Goal: Communication & Community: Answer question/provide support

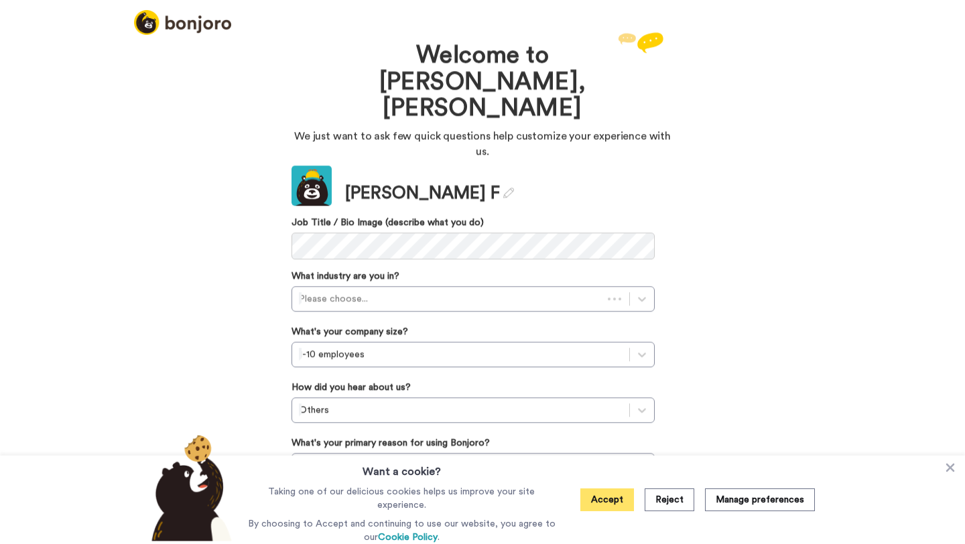
click at [595, 505] on button "Accept" at bounding box center [607, 500] width 54 height 23
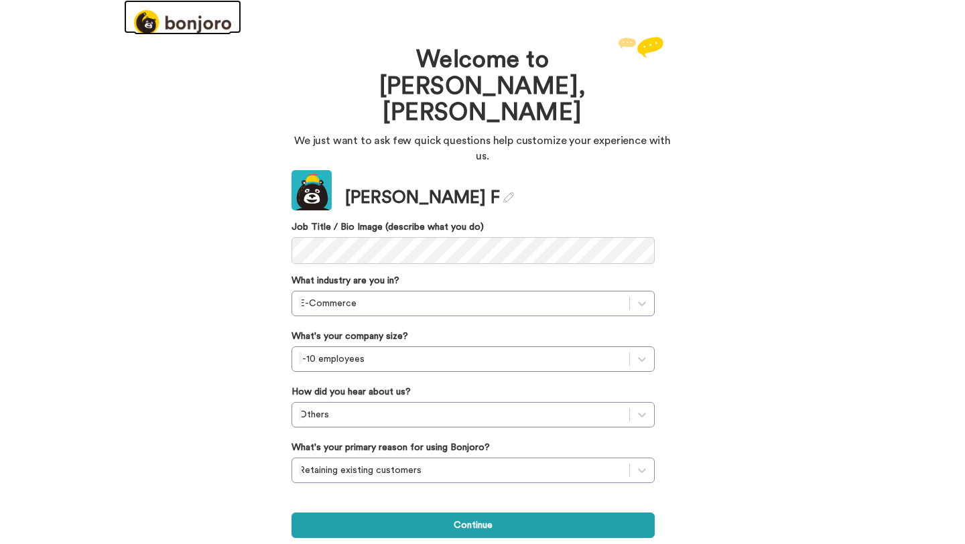
click at [202, 21] on img at bounding box center [182, 22] width 97 height 25
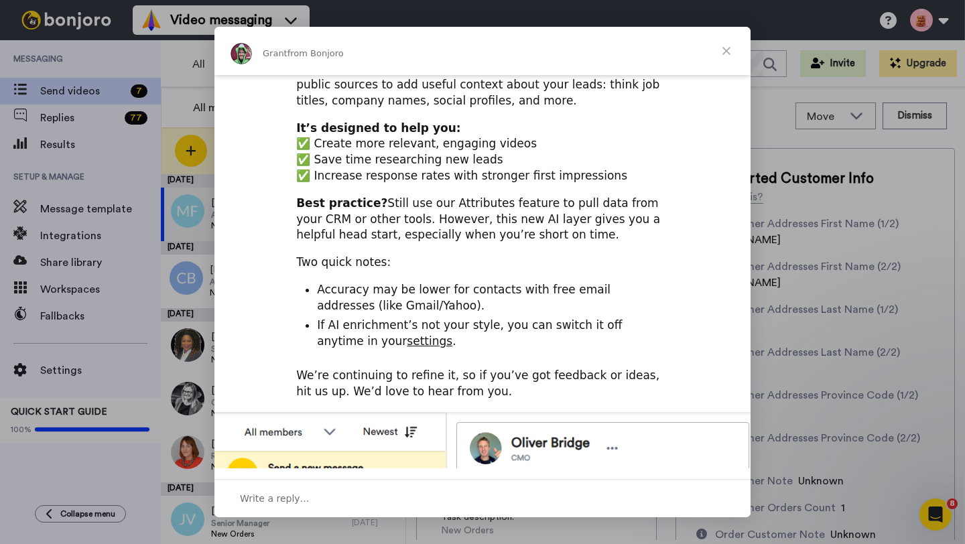
scroll to position [173, 0]
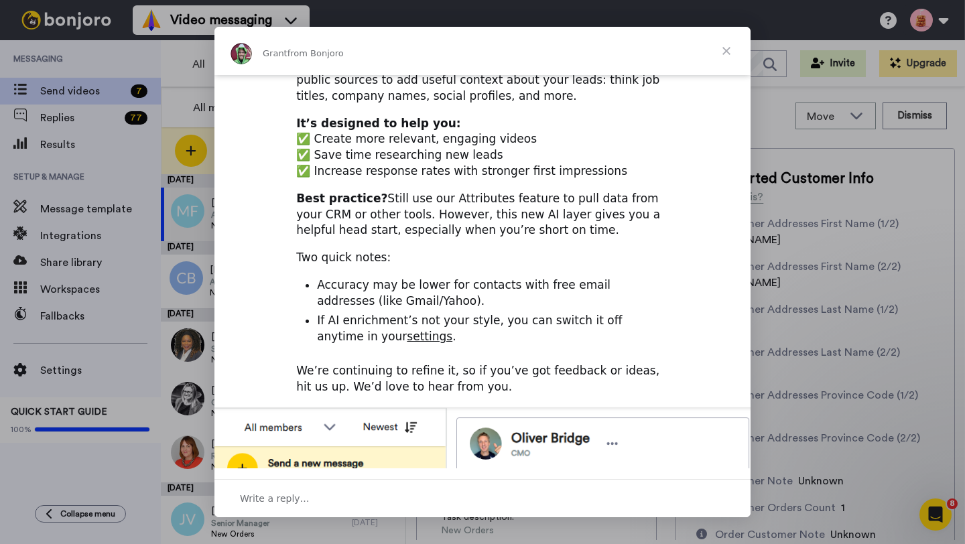
click at [725, 49] on span "Close" at bounding box center [726, 51] width 48 height 48
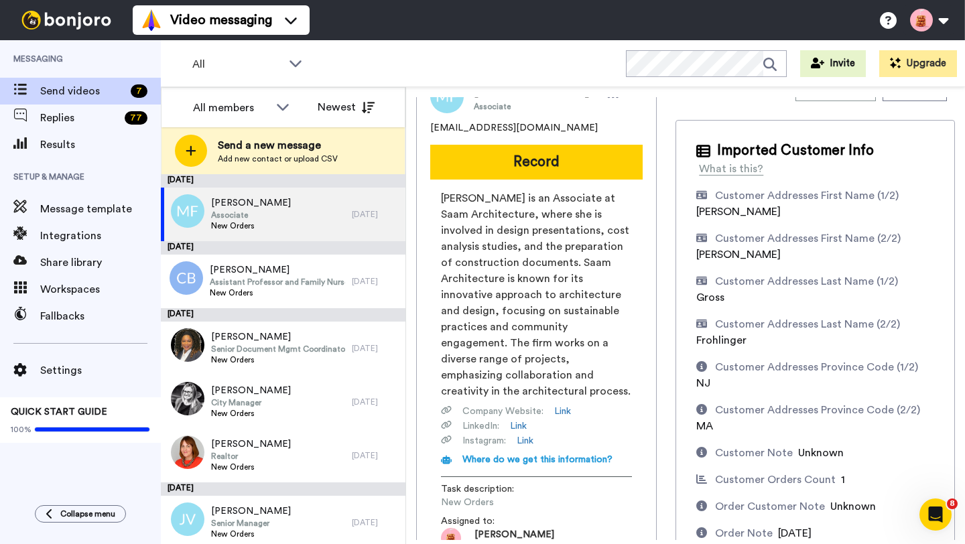
scroll to position [25, 0]
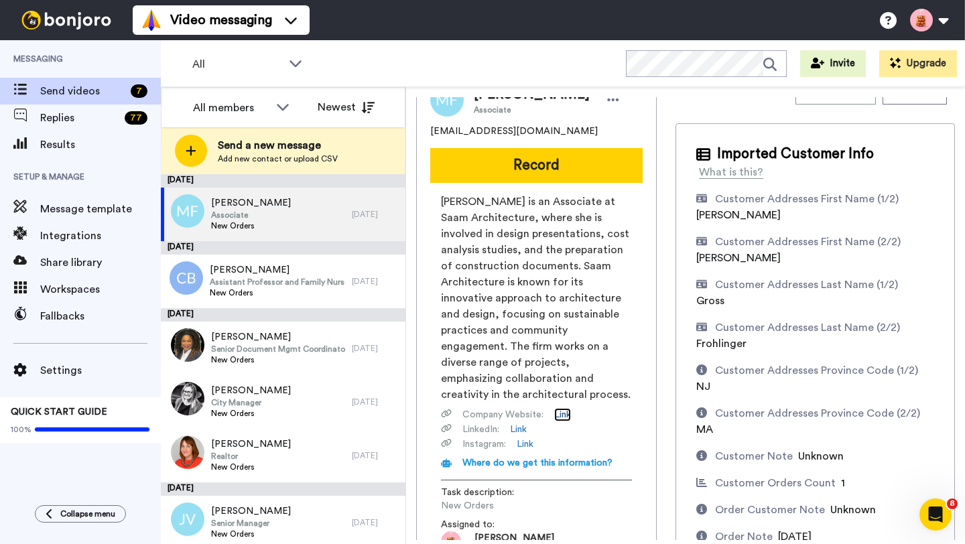
click at [562, 408] on link "Link" at bounding box center [562, 414] width 17 height 13
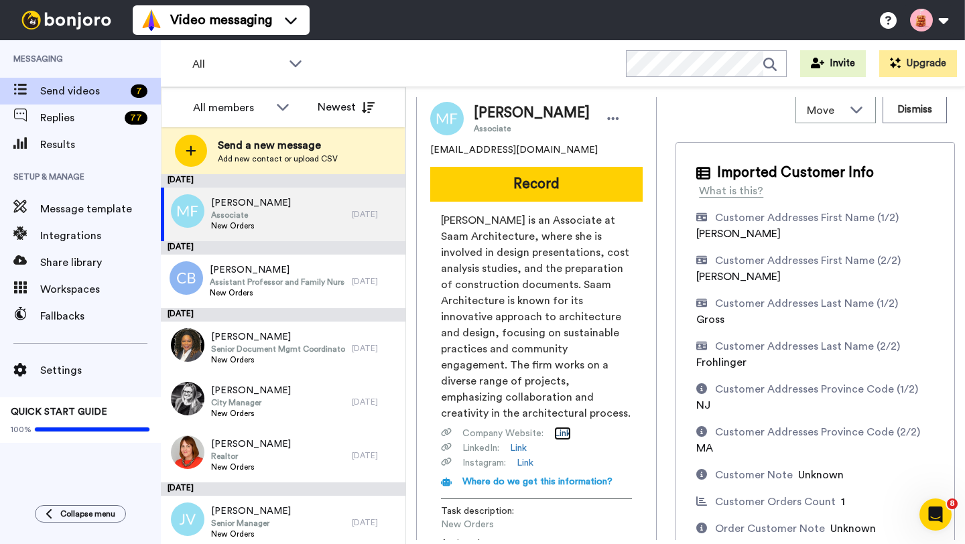
scroll to position [3, 0]
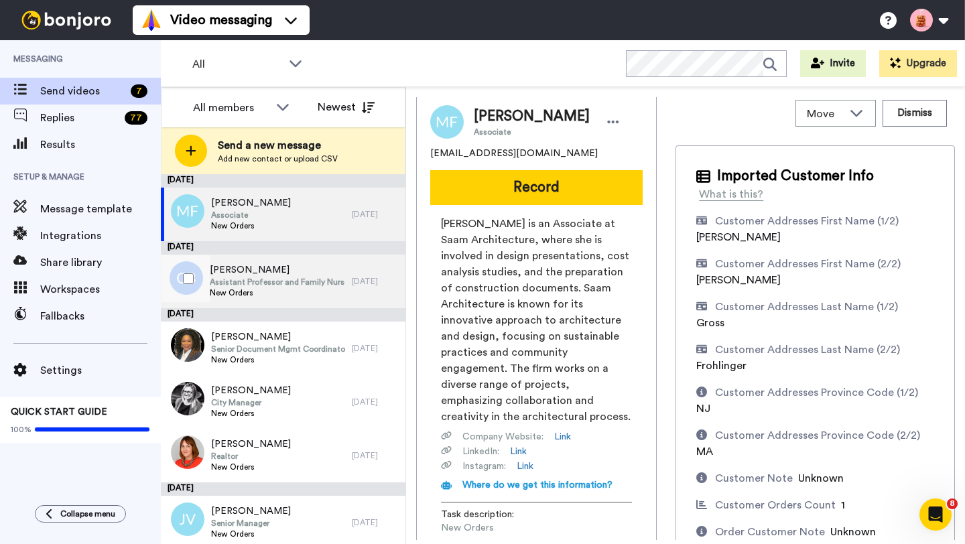
click at [280, 283] on span "Assistant Professor and Family Nurse Practitioner (FNP) Program Director" at bounding box center [278, 282] width 136 height 11
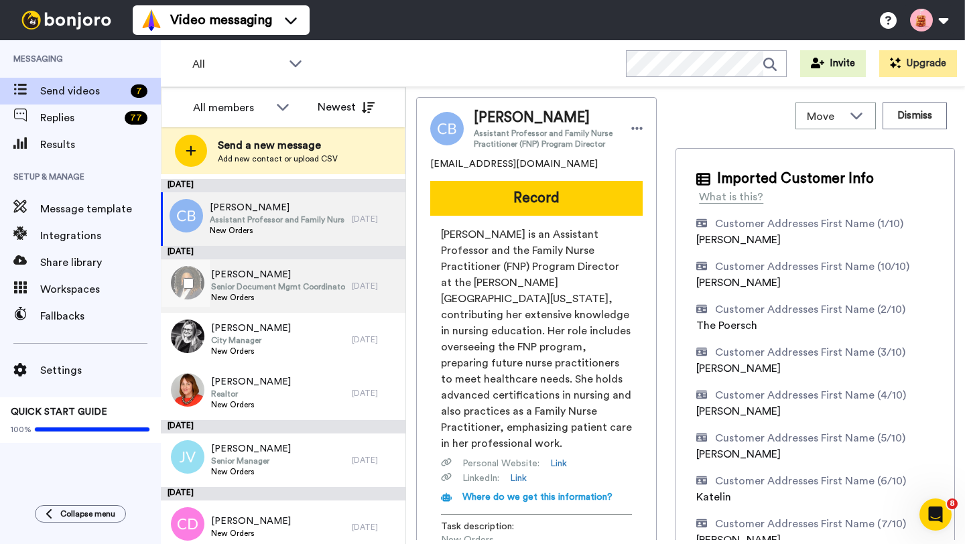
scroll to position [72, 0]
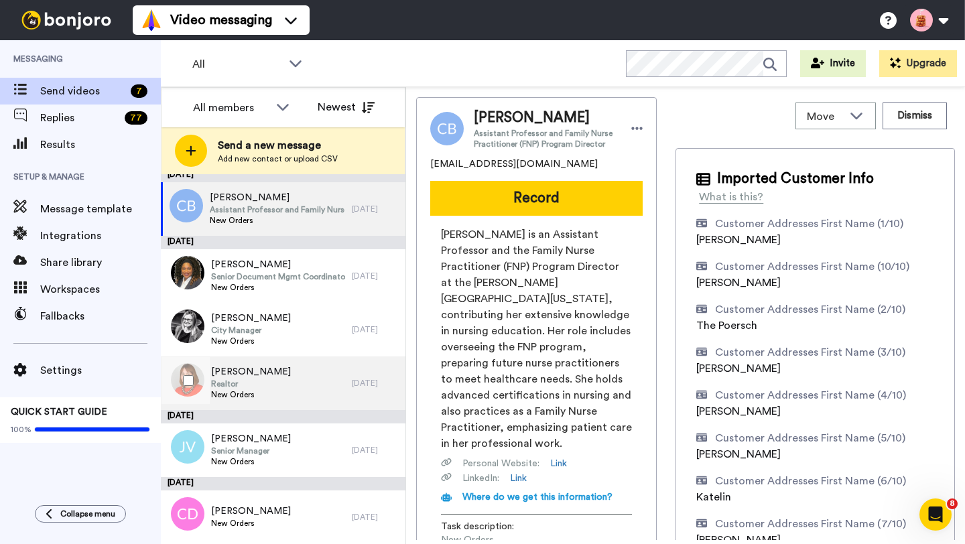
click at [303, 377] on div "Karen Glaser Realtor New Orders" at bounding box center [256, 384] width 191 height 54
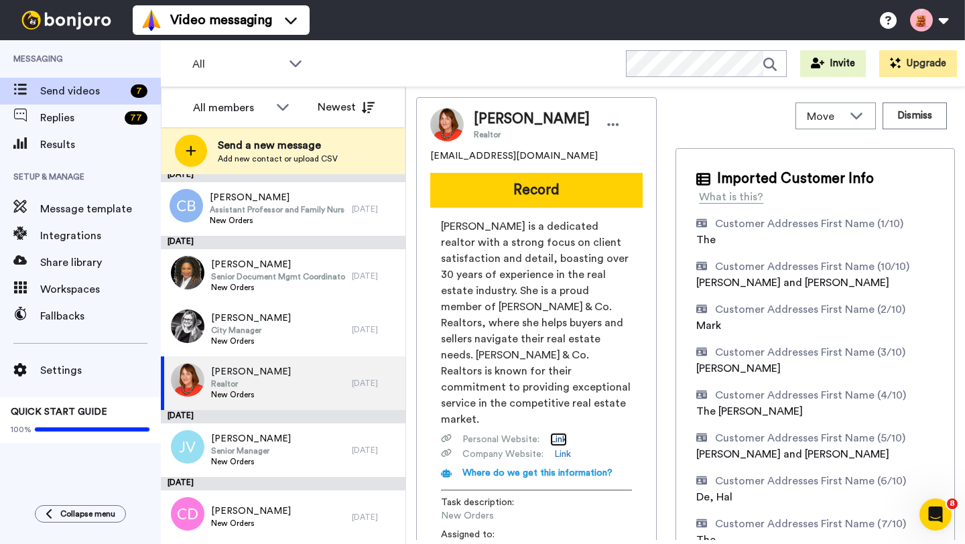
click at [558, 433] on link "Link" at bounding box center [558, 439] width 17 height 13
click at [564, 448] on link "Link" at bounding box center [562, 454] width 17 height 13
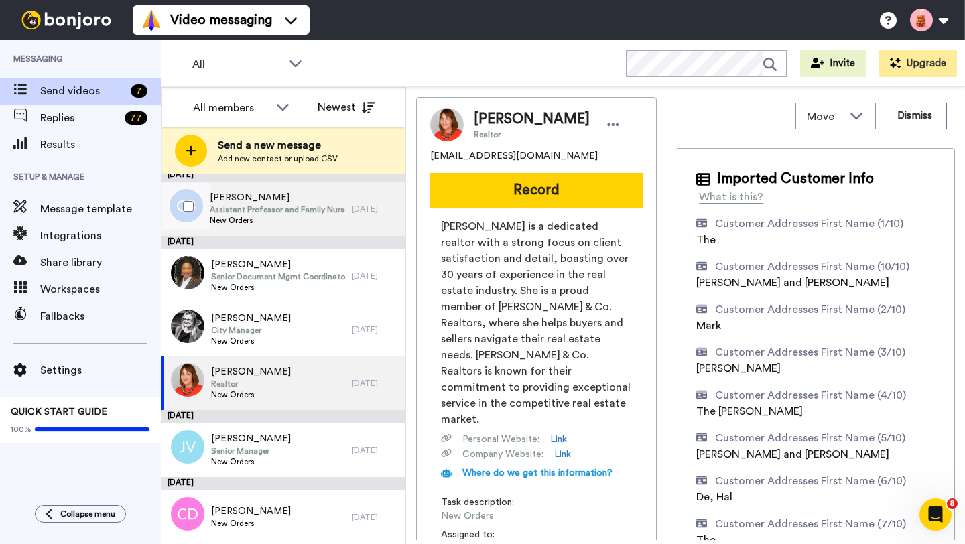
click at [273, 214] on span "Assistant Professor and Family Nurse Practitioner (FNP) Program Director" at bounding box center [278, 209] width 136 height 11
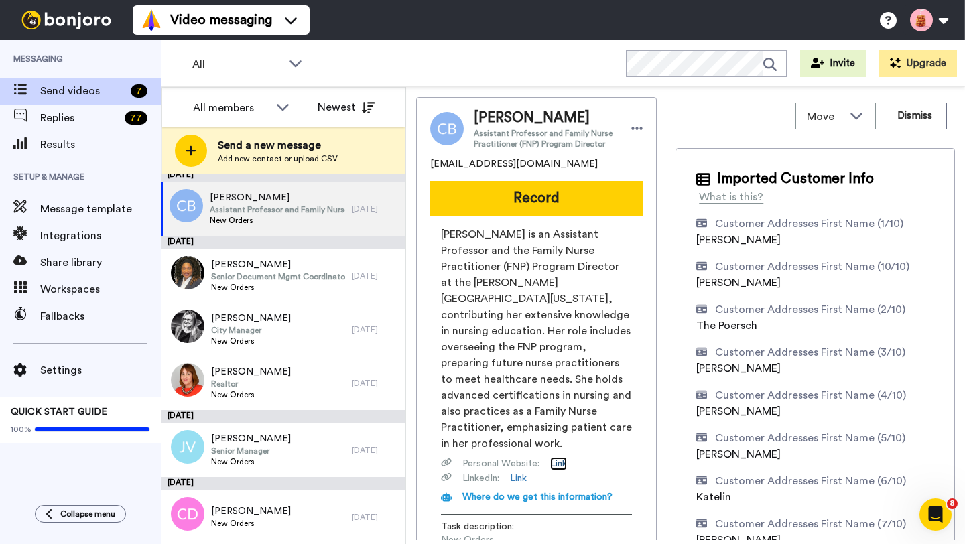
click at [559, 460] on link "Link" at bounding box center [558, 463] width 17 height 13
click at [523, 477] on link "Link" at bounding box center [518, 478] width 17 height 13
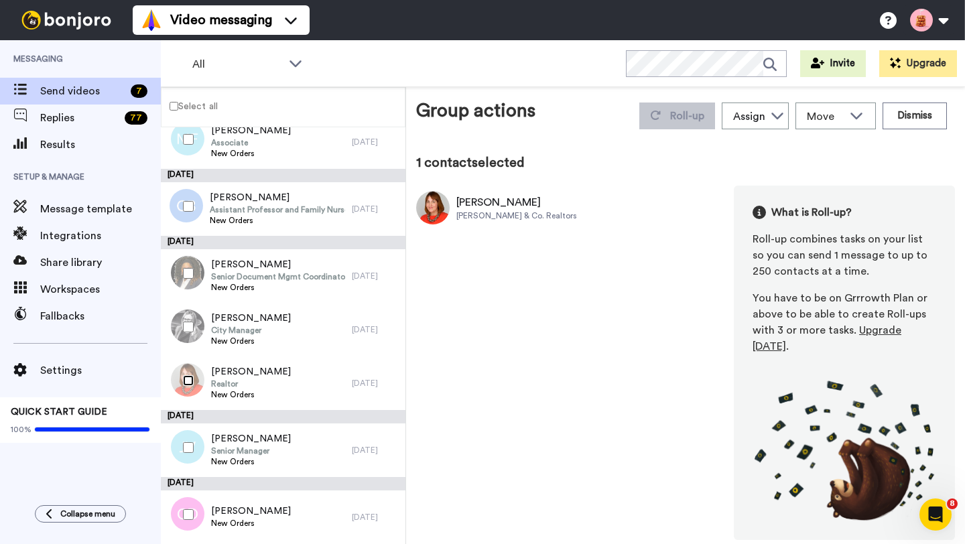
scroll to position [25, 0]
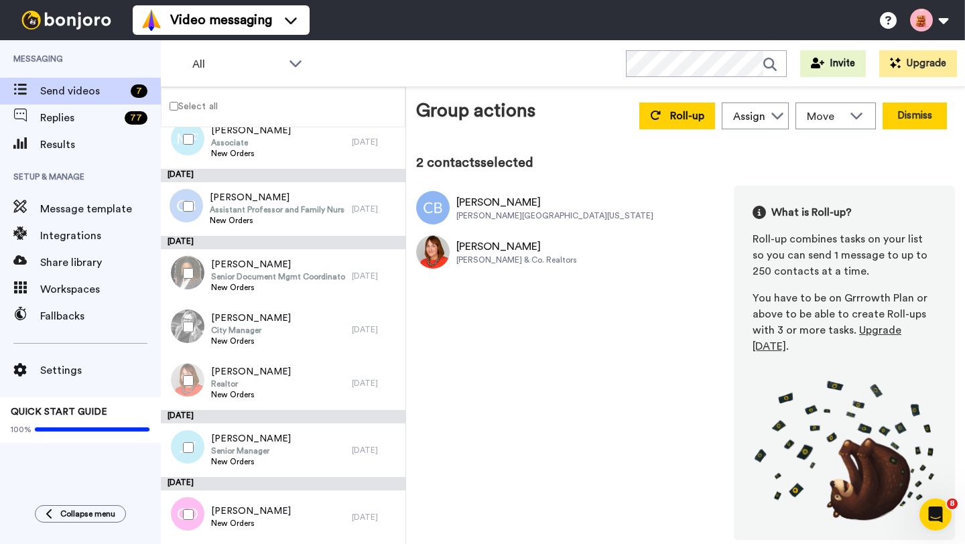
click at [918, 113] on button "Dismiss" at bounding box center [915, 116] width 64 height 27
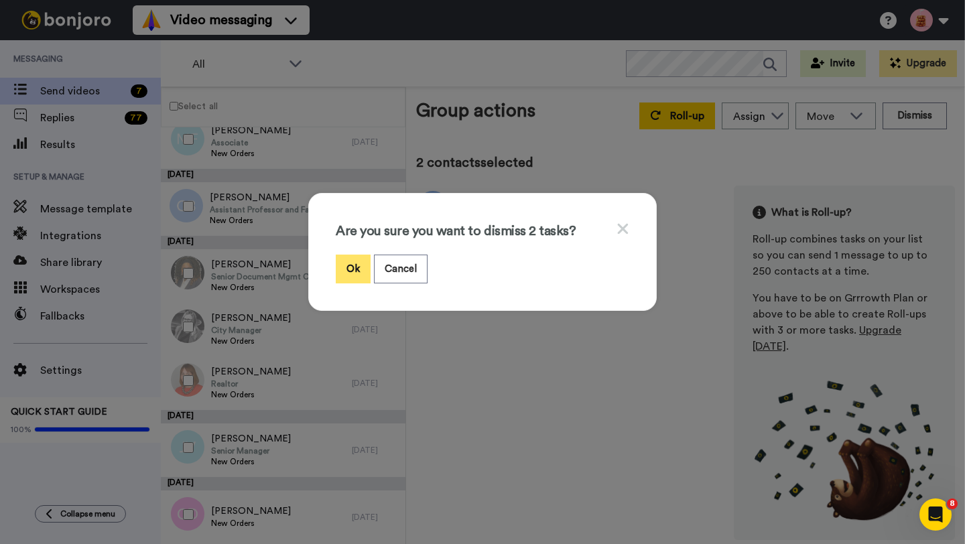
click at [351, 265] on button "Ok" at bounding box center [353, 269] width 35 height 29
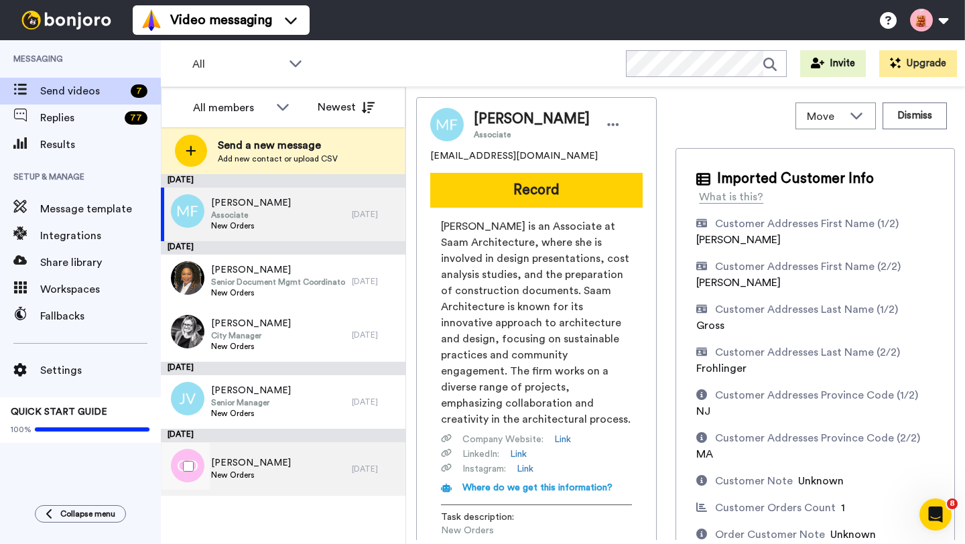
click at [274, 460] on span "Christopher Durso" at bounding box center [251, 462] width 80 height 13
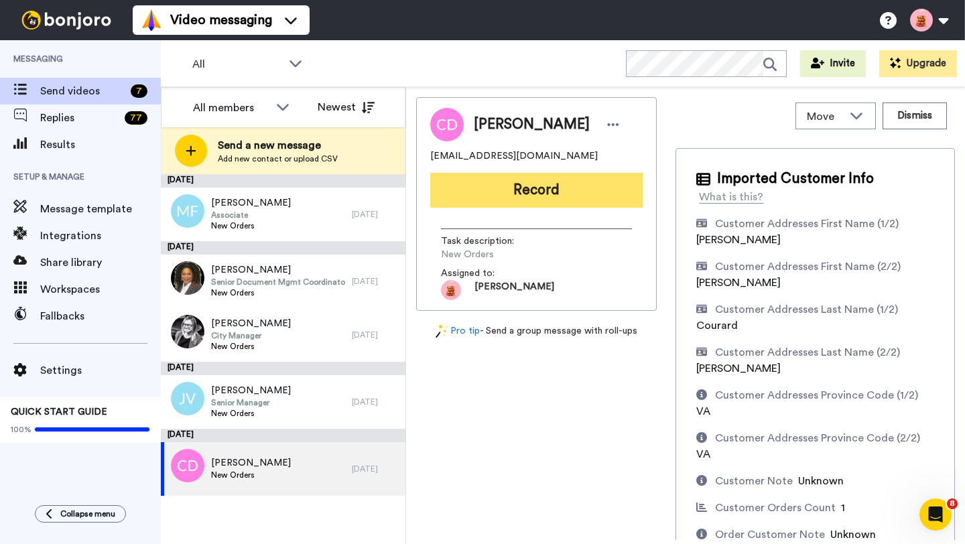
click at [493, 194] on button "Record" at bounding box center [536, 190] width 212 height 35
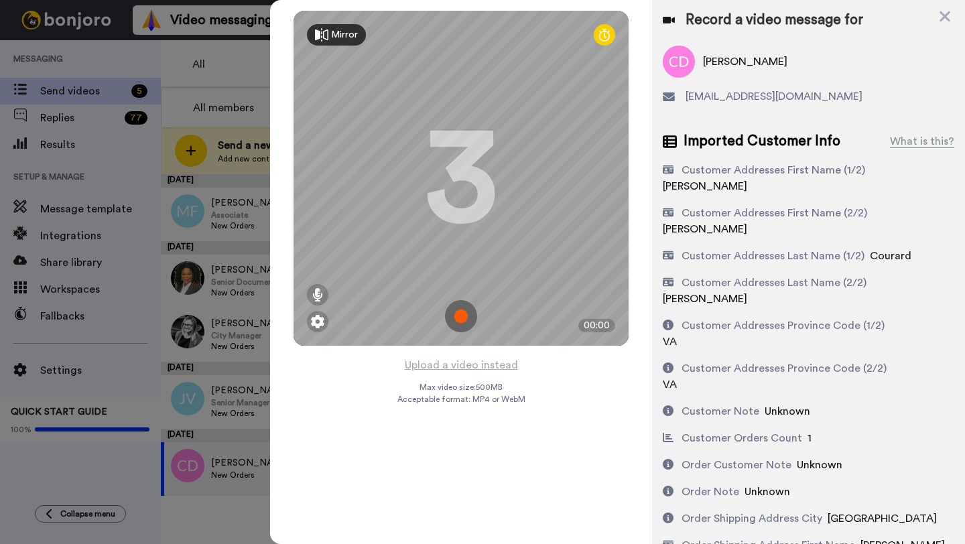
click at [460, 309] on img at bounding box center [461, 316] width 32 height 32
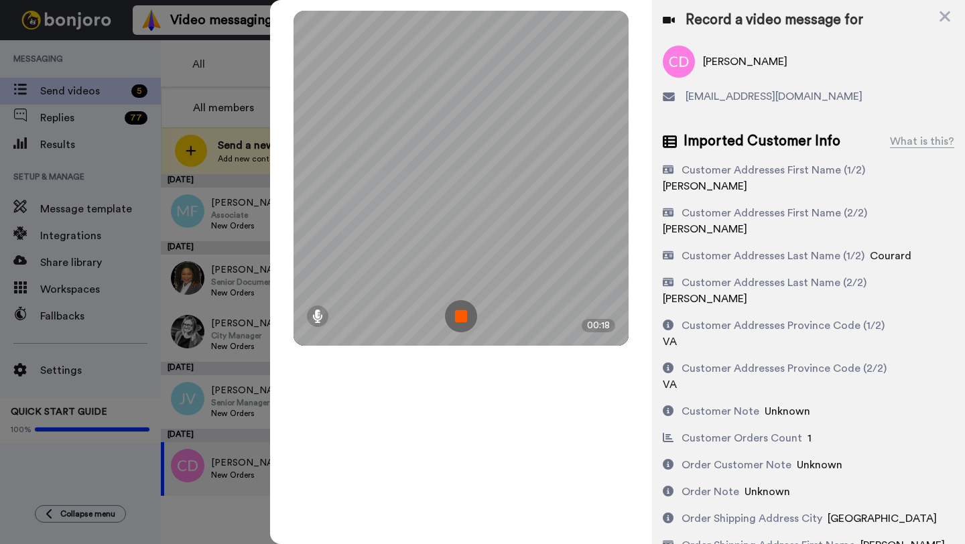
click at [466, 321] on img at bounding box center [461, 316] width 32 height 32
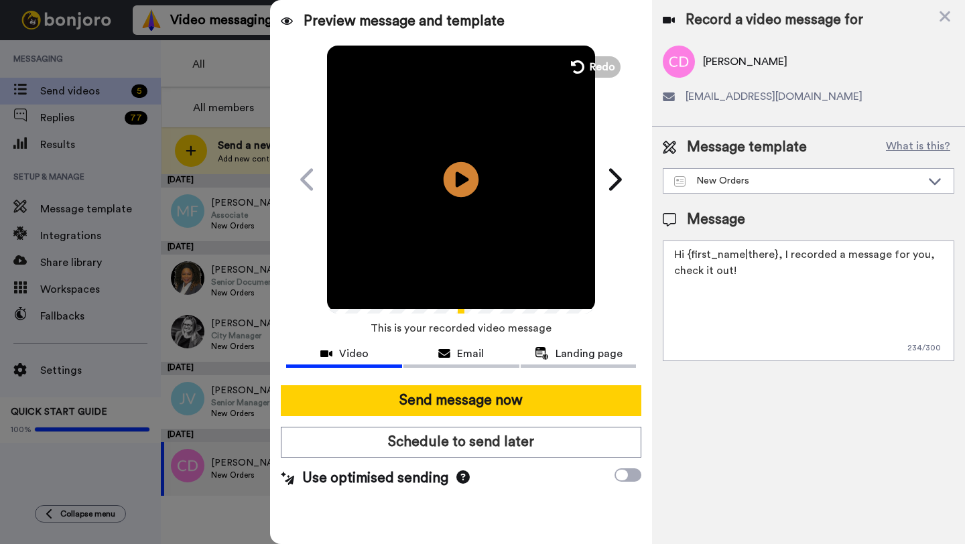
click at [457, 185] on icon "Play/Pause" at bounding box center [462, 179] width 36 height 64
click at [467, 359] on span "Email" at bounding box center [470, 354] width 27 height 16
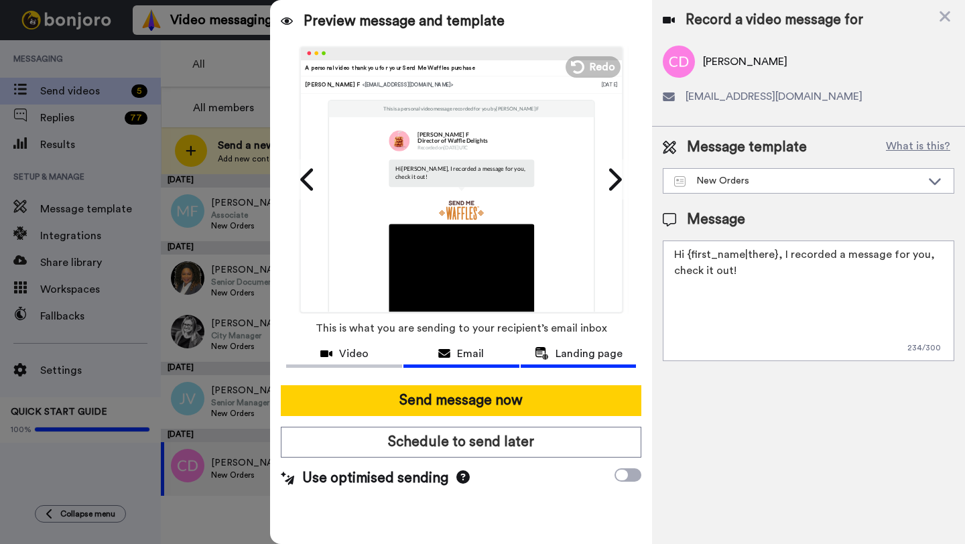
click at [569, 350] on span "Landing page" at bounding box center [589, 354] width 67 height 16
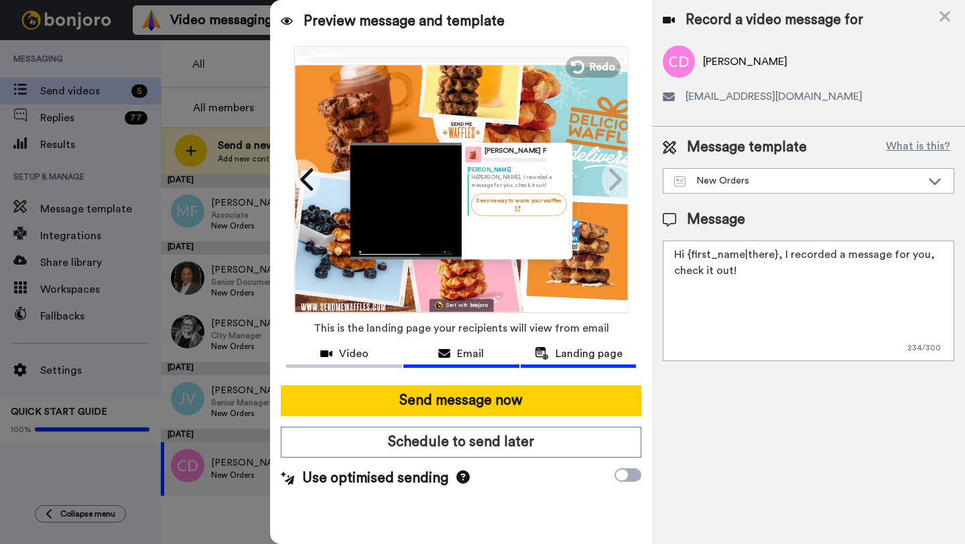
click at [478, 351] on span "Email" at bounding box center [470, 354] width 27 height 16
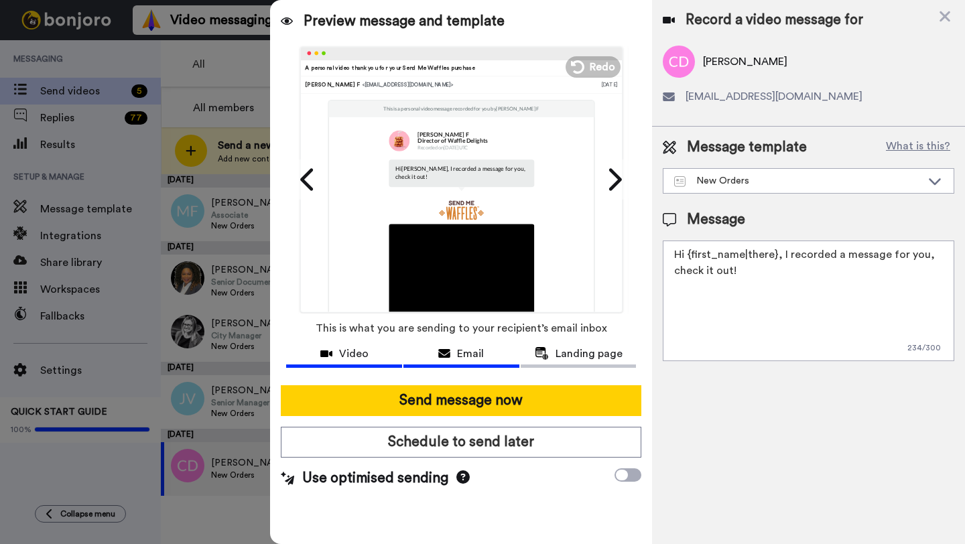
click at [363, 354] on span "Video" at bounding box center [353, 354] width 29 height 16
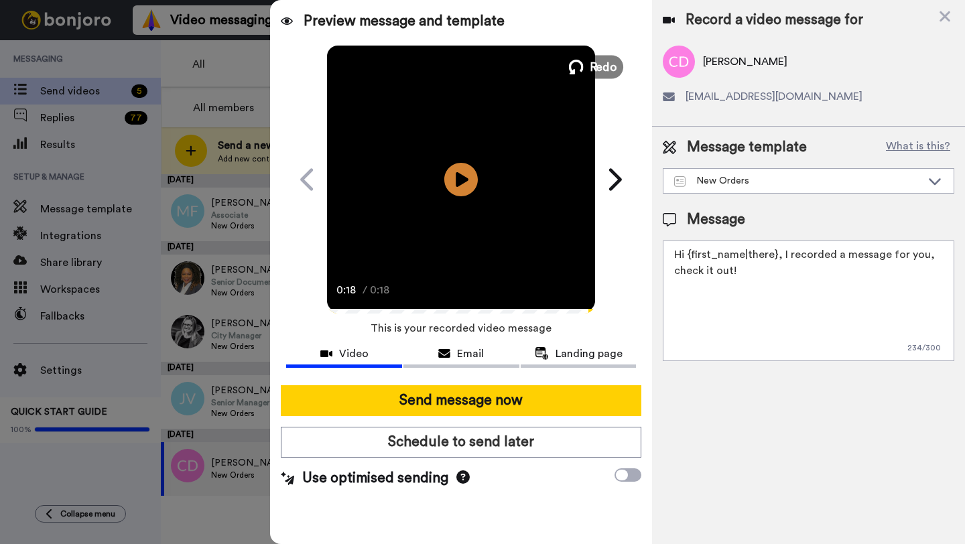
click at [598, 60] on span "Redo" at bounding box center [604, 66] width 28 height 17
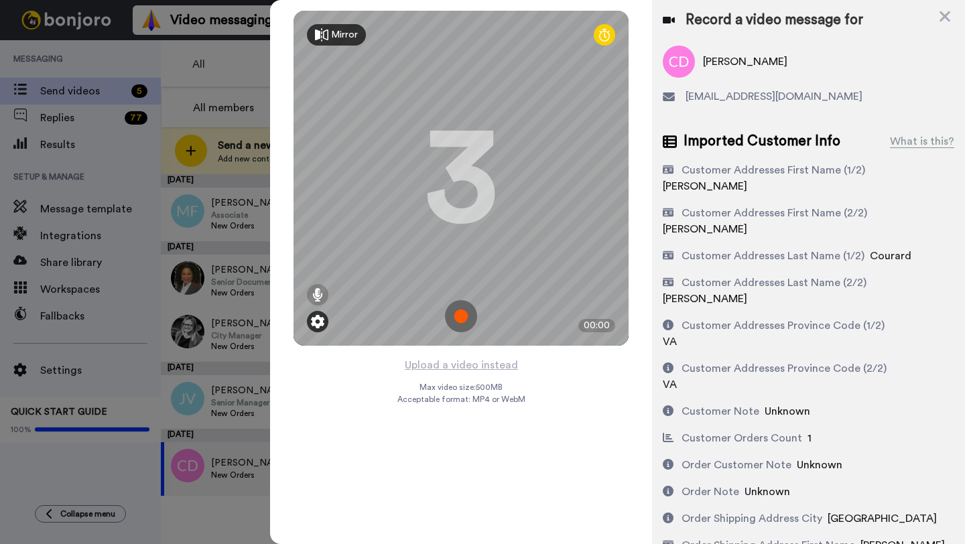
click at [321, 326] on img at bounding box center [317, 321] width 13 height 13
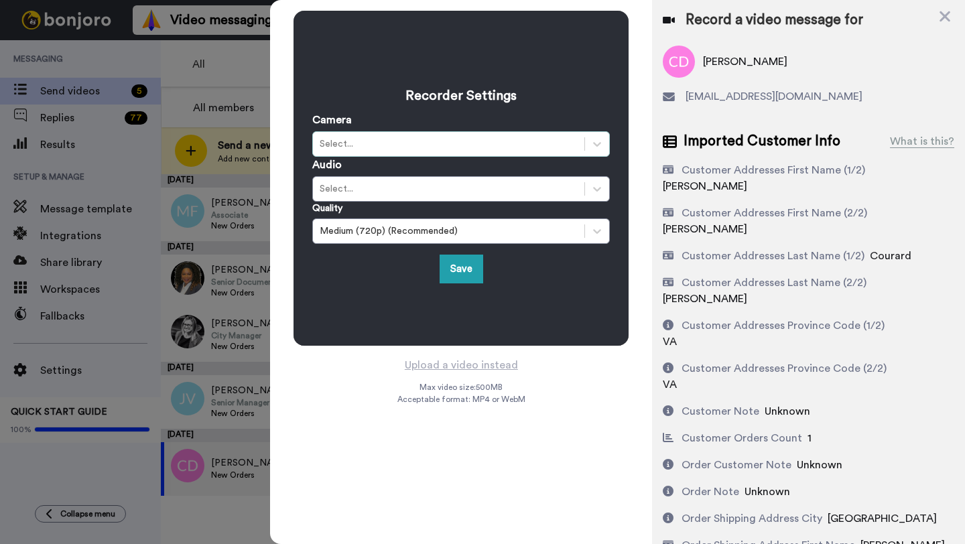
click at [442, 147] on div "Select..." at bounding box center [449, 143] width 258 height 13
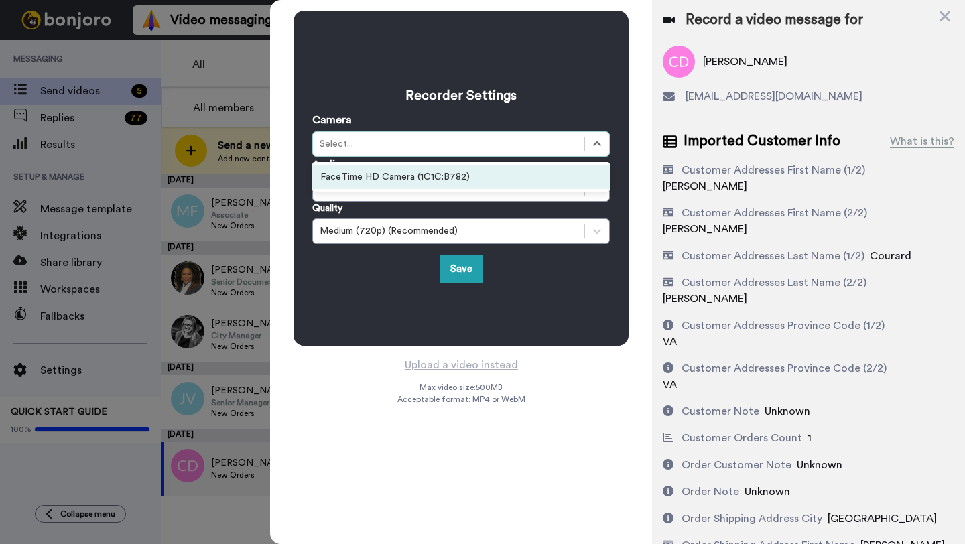
click at [415, 178] on div "FaceTime HD Camera (1C1C:B782)" at bounding box center [461, 177] width 298 height 24
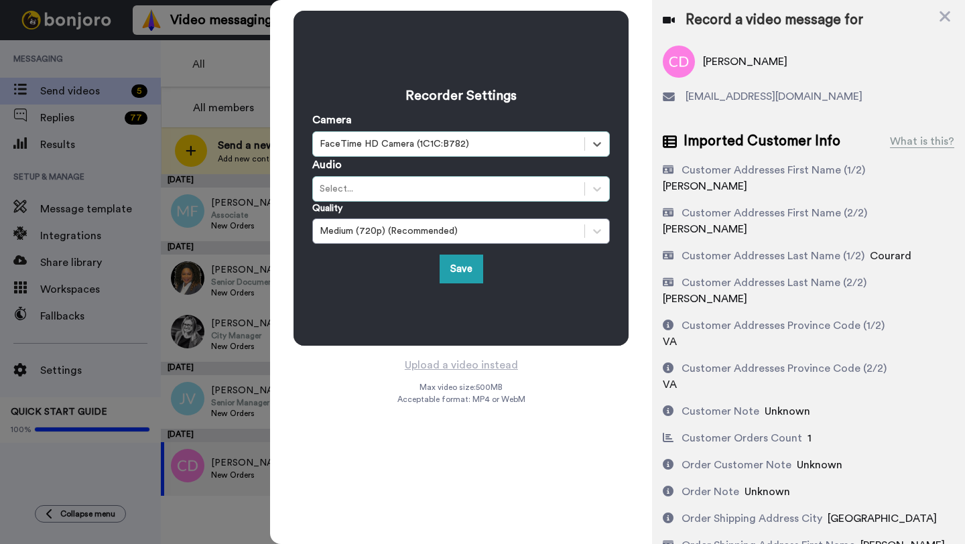
click at [406, 188] on div "Select..." at bounding box center [449, 188] width 258 height 13
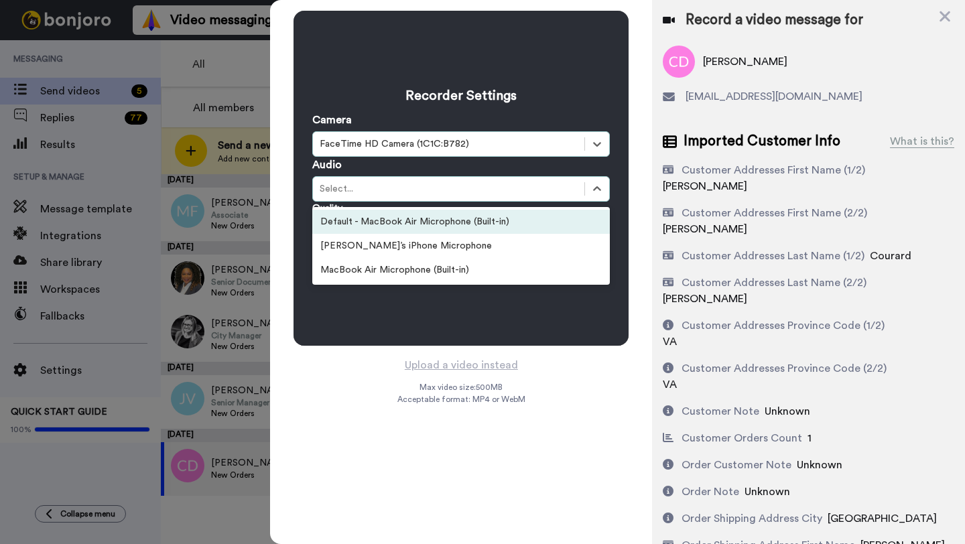
click at [390, 219] on div "Default - MacBook Air Microphone (Built-in)" at bounding box center [461, 222] width 298 height 24
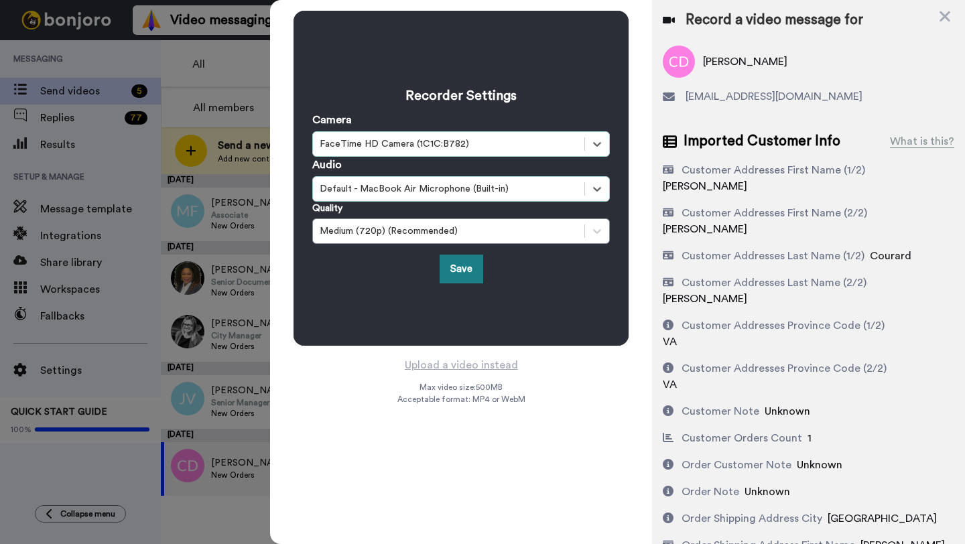
click at [454, 267] on button "Save" at bounding box center [462, 269] width 44 height 29
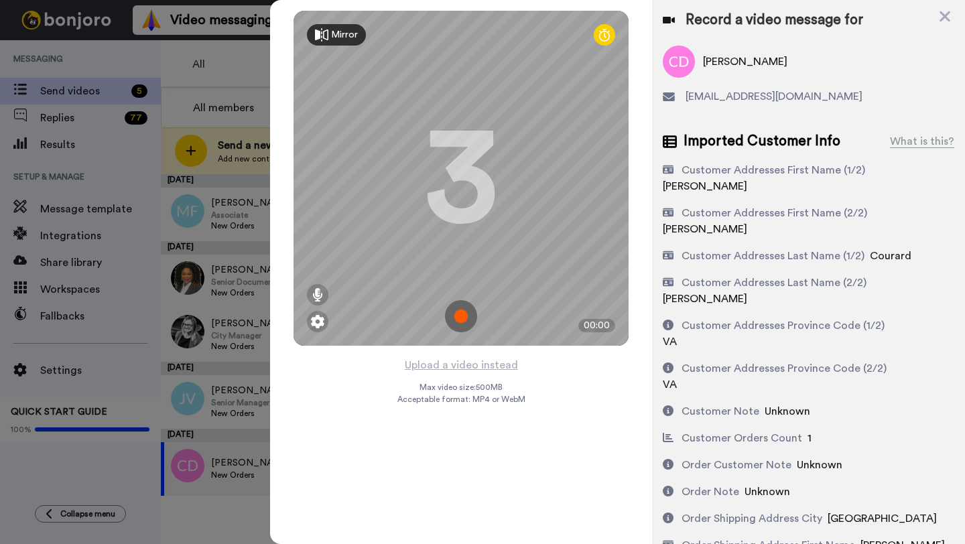
click at [460, 309] on img at bounding box center [461, 316] width 32 height 32
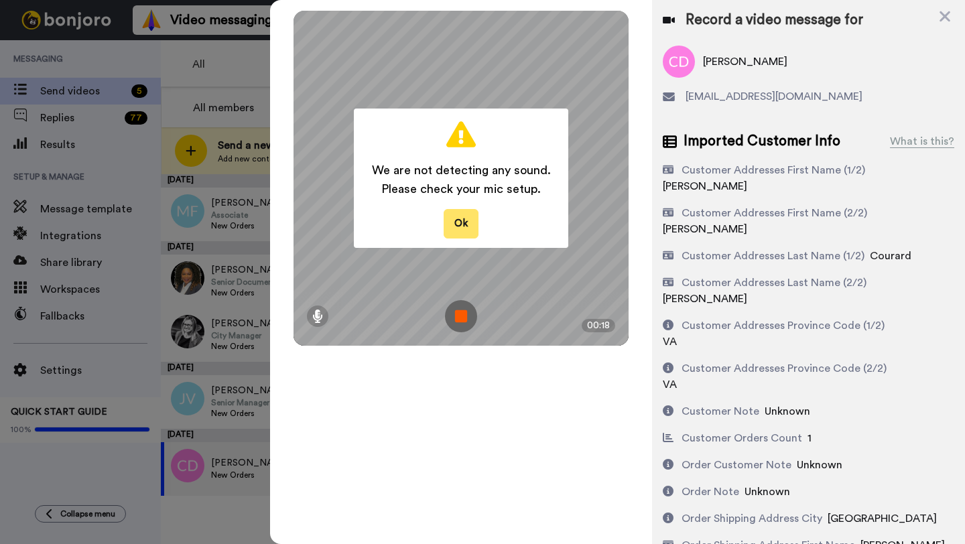
click at [466, 225] on button "Ok" at bounding box center [461, 223] width 35 height 29
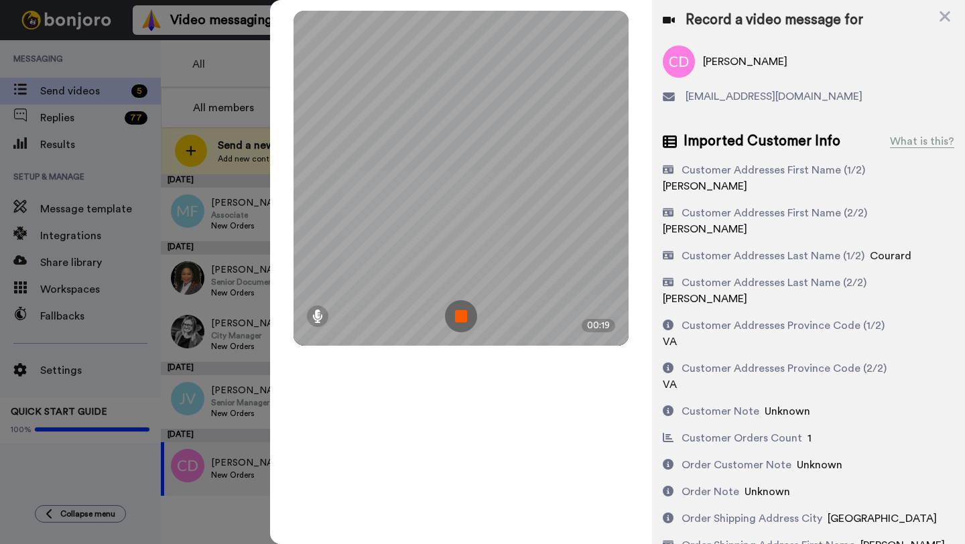
click at [463, 317] on img at bounding box center [461, 316] width 32 height 32
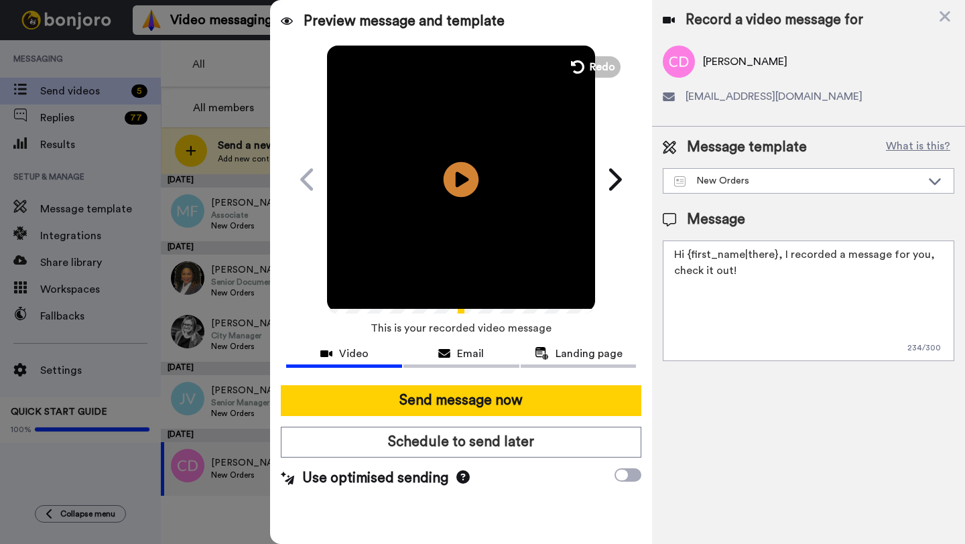
click at [469, 173] on icon at bounding box center [462, 180] width 36 height 36
click at [580, 357] on span "Landing page" at bounding box center [589, 354] width 67 height 16
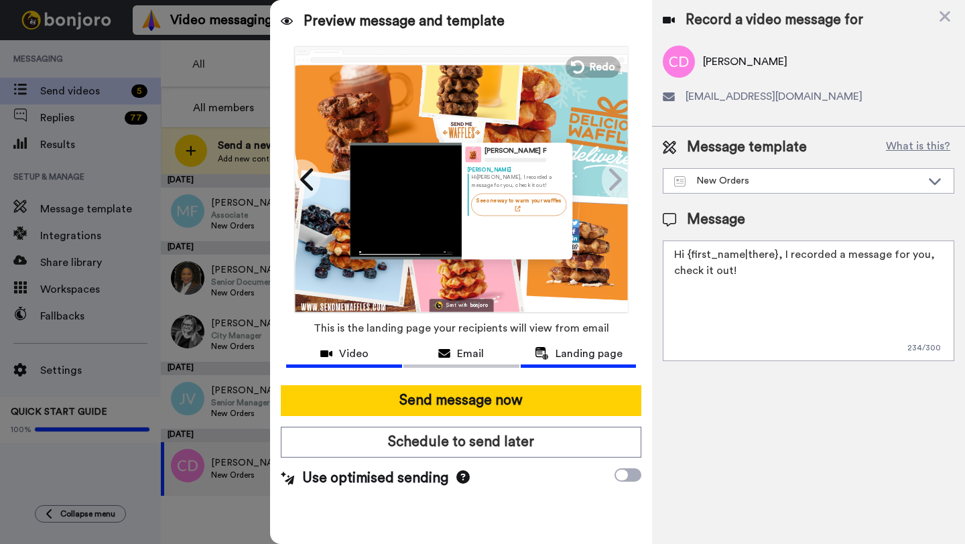
click at [349, 361] on span "Video" at bounding box center [353, 354] width 29 height 16
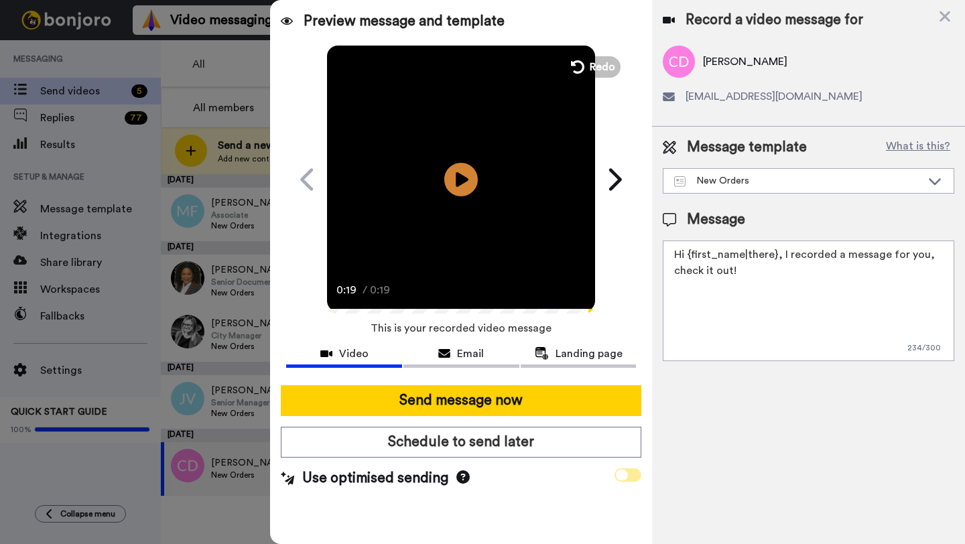
click at [626, 475] on icon at bounding box center [622, 475] width 12 height 11
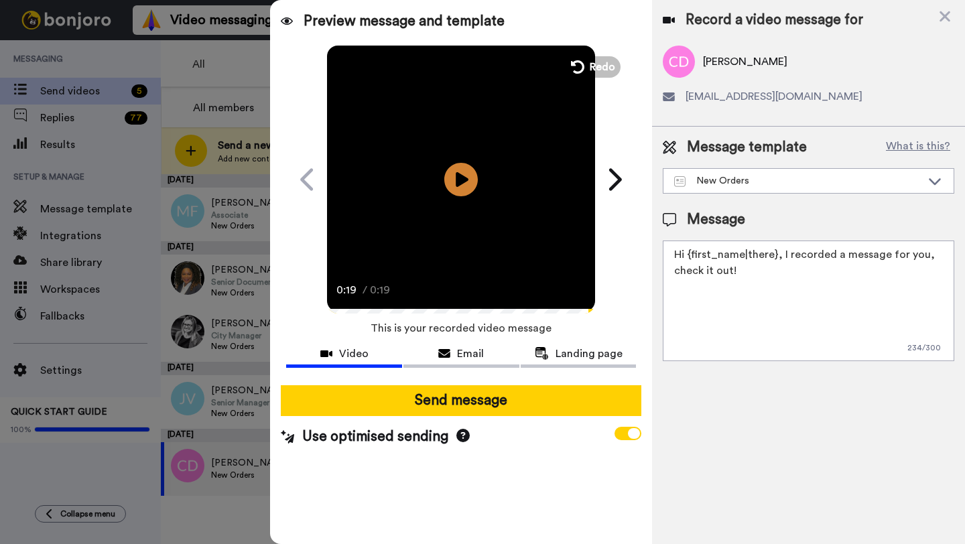
click at [461, 439] on icon at bounding box center [462, 435] width 13 height 13
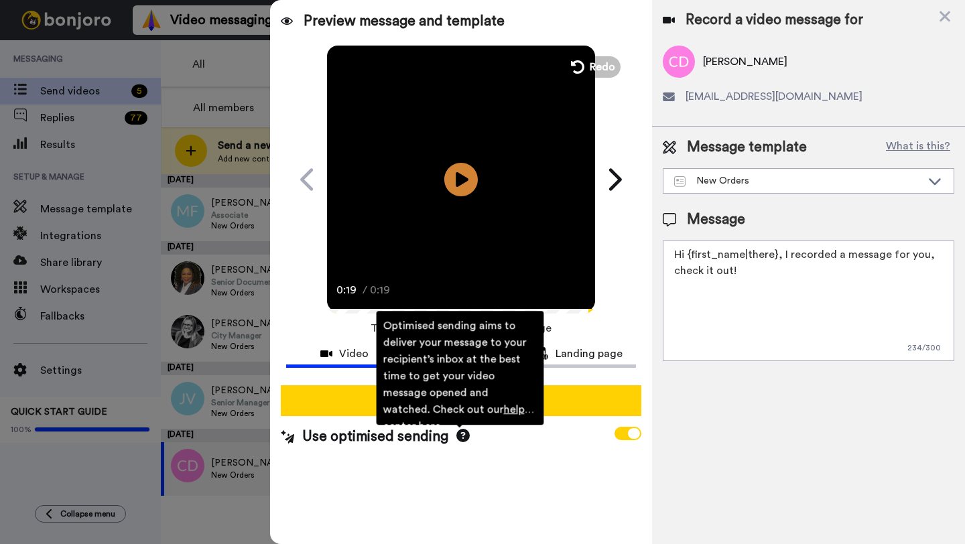
click at [471, 460] on div "Preview message and template Play/Pause 0:19 / 0:19 A personal video thank you …" at bounding box center [461, 272] width 382 height 544
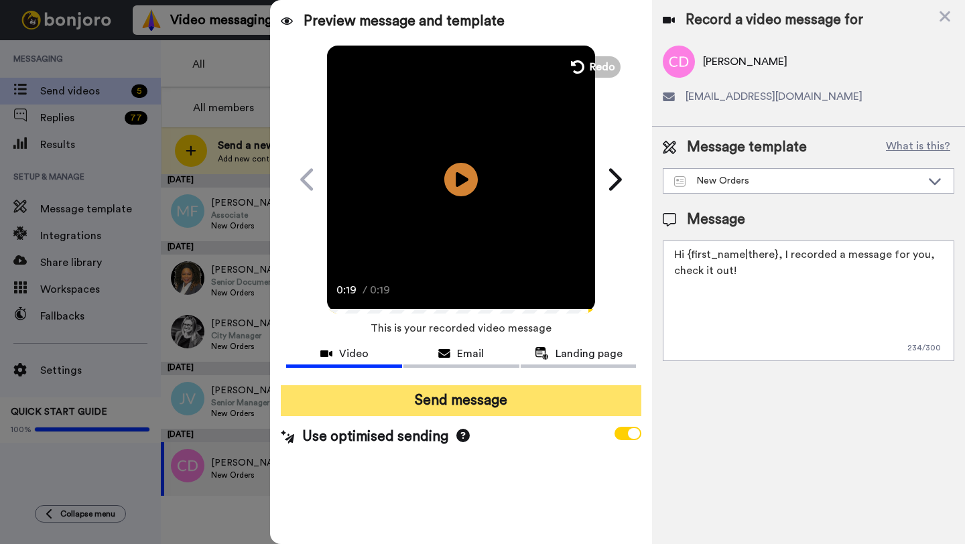
click at [520, 403] on button "Send message" at bounding box center [461, 400] width 361 height 31
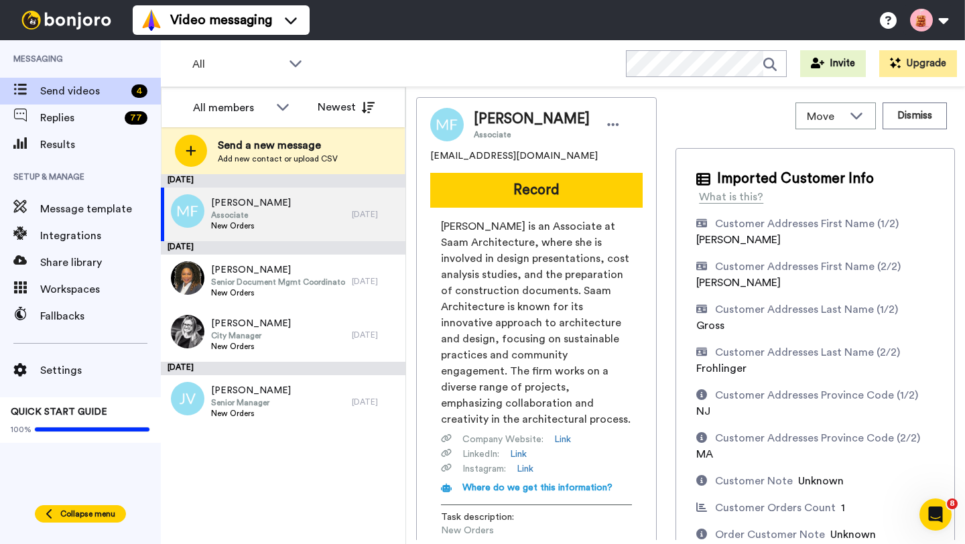
click at [95, 515] on span "Collapse menu" at bounding box center [87, 514] width 55 height 11
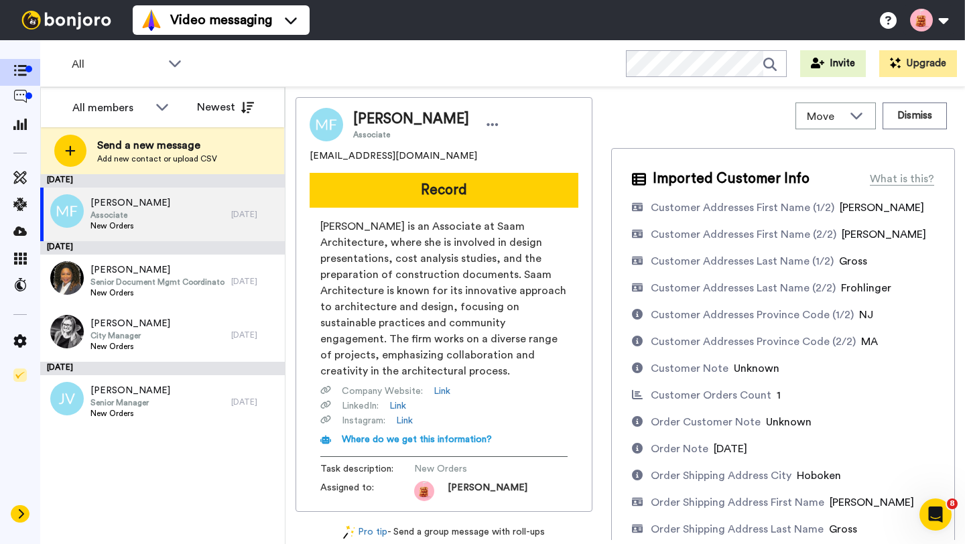
click at [21, 511] on icon at bounding box center [21, 513] width 5 height 9
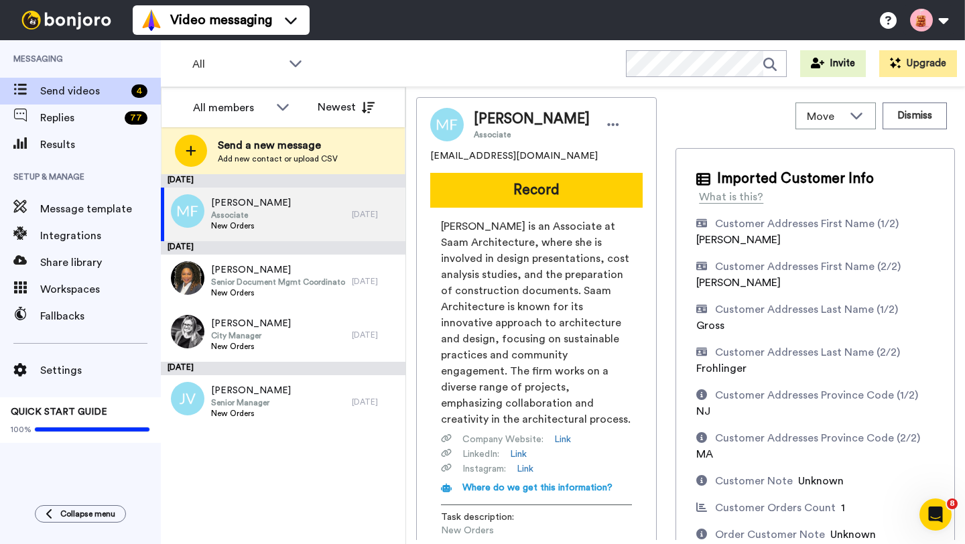
click at [73, 117] on span "Replies" at bounding box center [79, 118] width 79 height 16
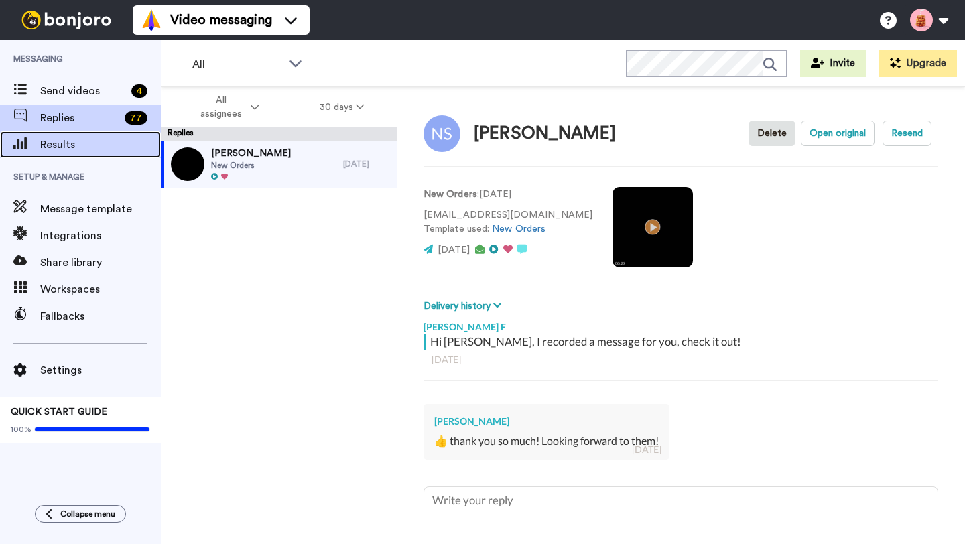
click at [60, 139] on span "Results" at bounding box center [100, 145] width 121 height 16
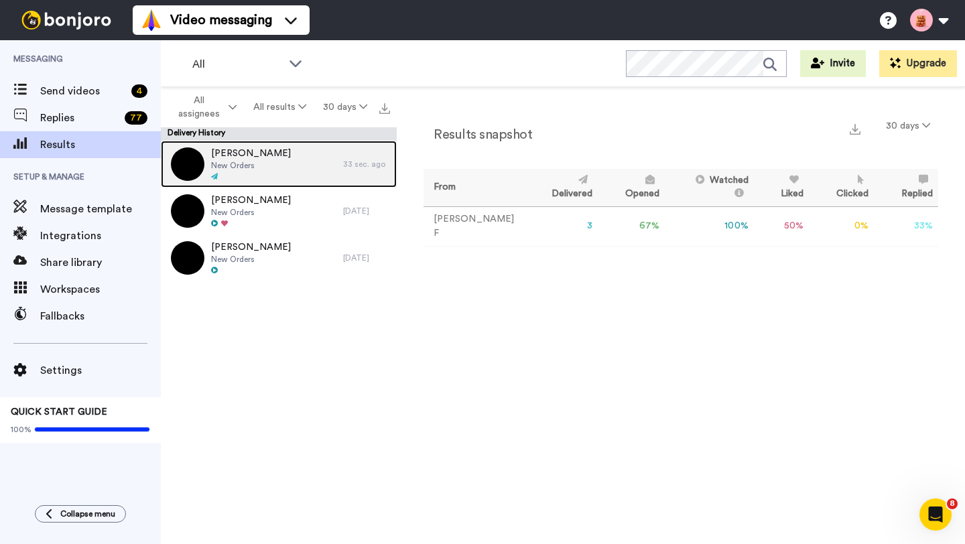
click at [264, 161] on span "New Orders" at bounding box center [251, 165] width 80 height 11
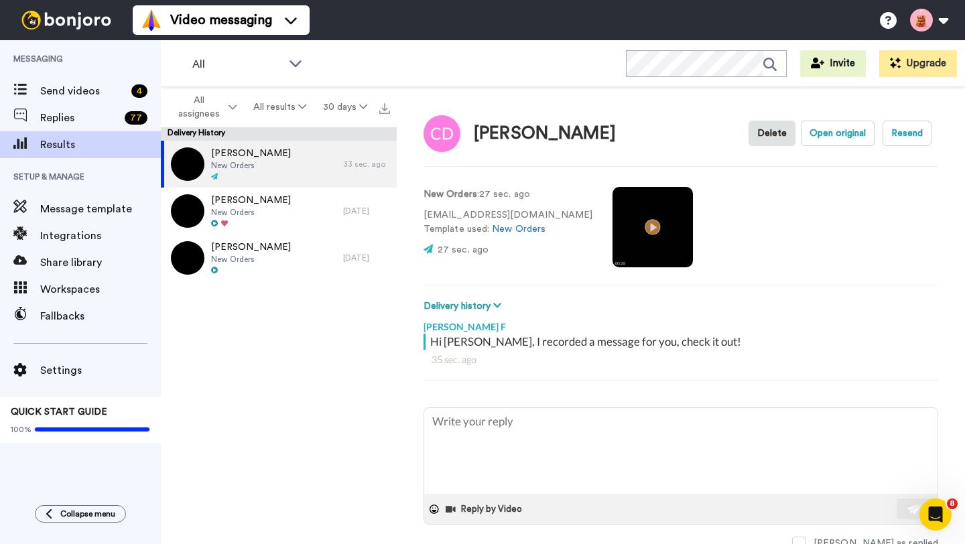
click at [613, 228] on video at bounding box center [653, 227] width 80 height 80
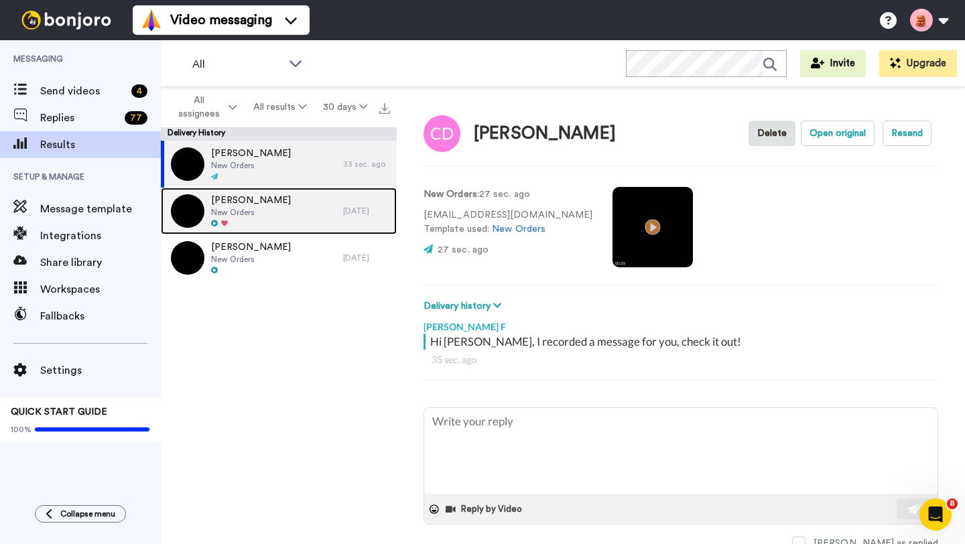
click at [279, 216] on div "Nicole Smoluk New Orders" at bounding box center [252, 211] width 182 height 47
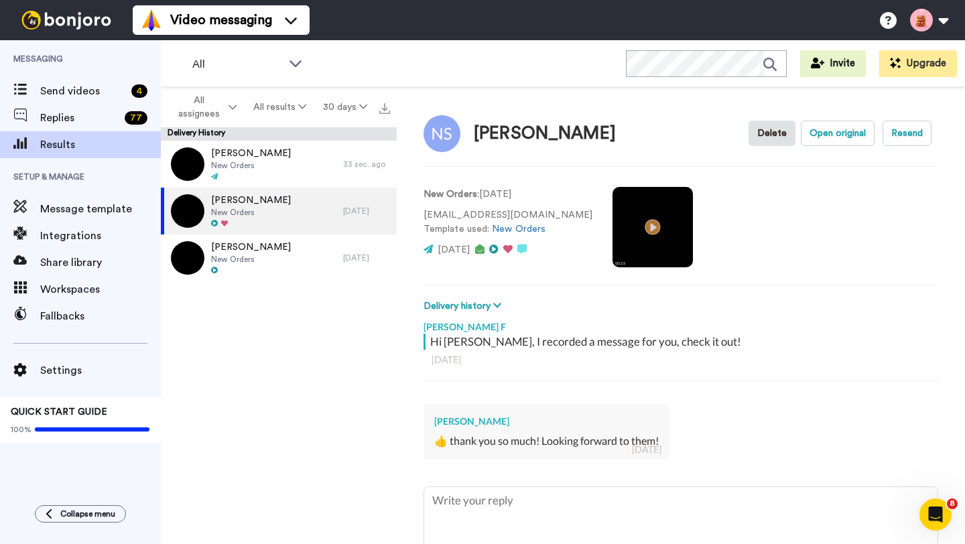
click at [613, 227] on video at bounding box center [653, 227] width 80 height 80
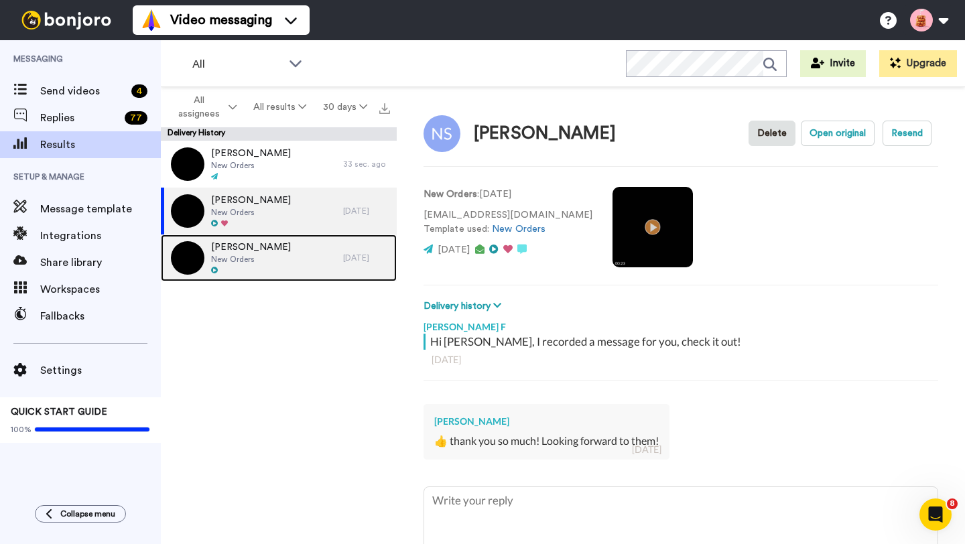
click at [291, 257] on span "New Orders" at bounding box center [251, 259] width 80 height 11
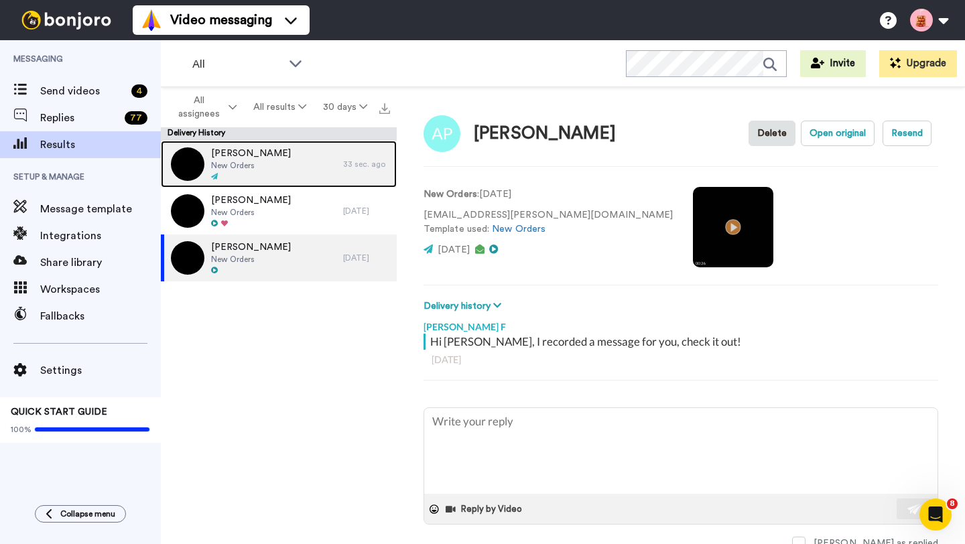
click at [295, 162] on div "Christopher Durso New Orders" at bounding box center [252, 164] width 182 height 47
type textarea "x"
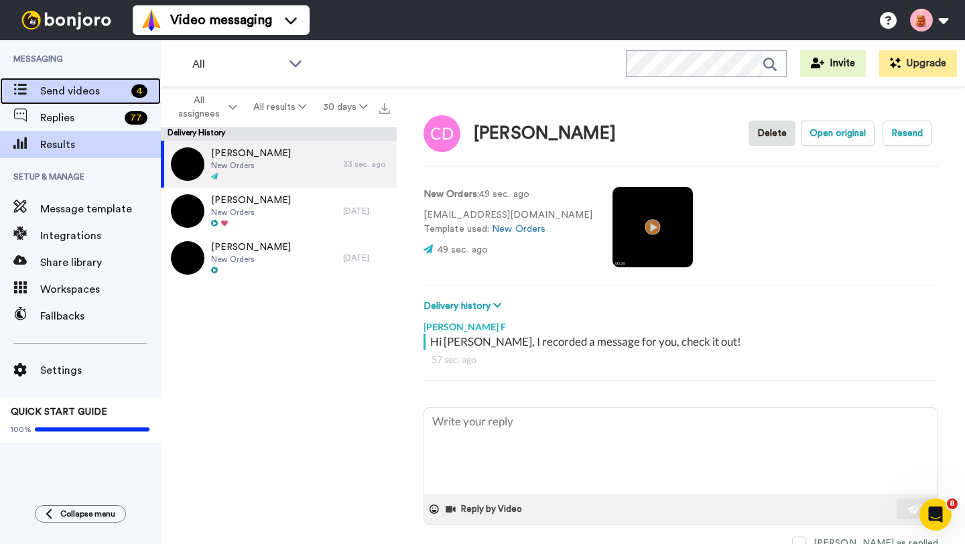
click at [67, 96] on span "Send videos" at bounding box center [83, 91] width 86 height 16
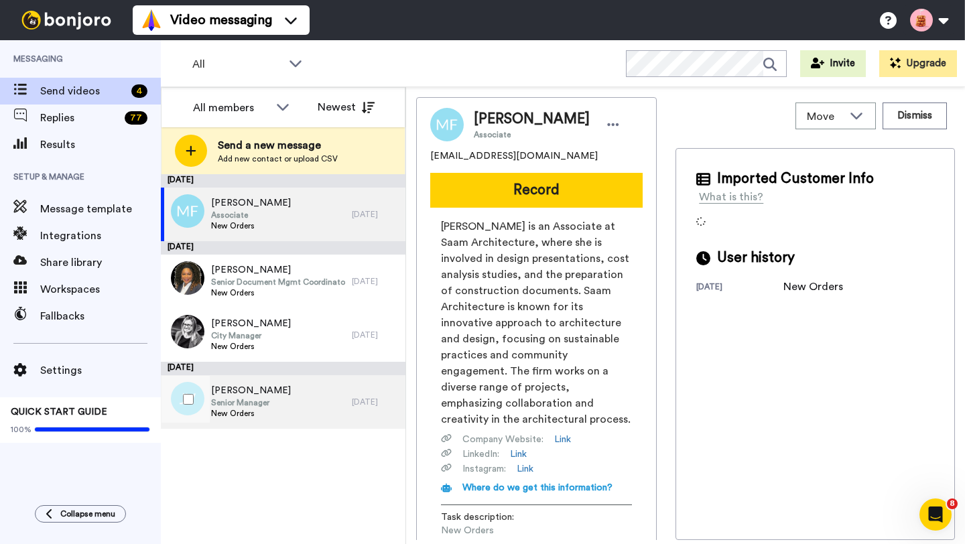
click at [294, 400] on div "Jordan Veliz Senior Manager New Orders" at bounding box center [256, 402] width 191 height 54
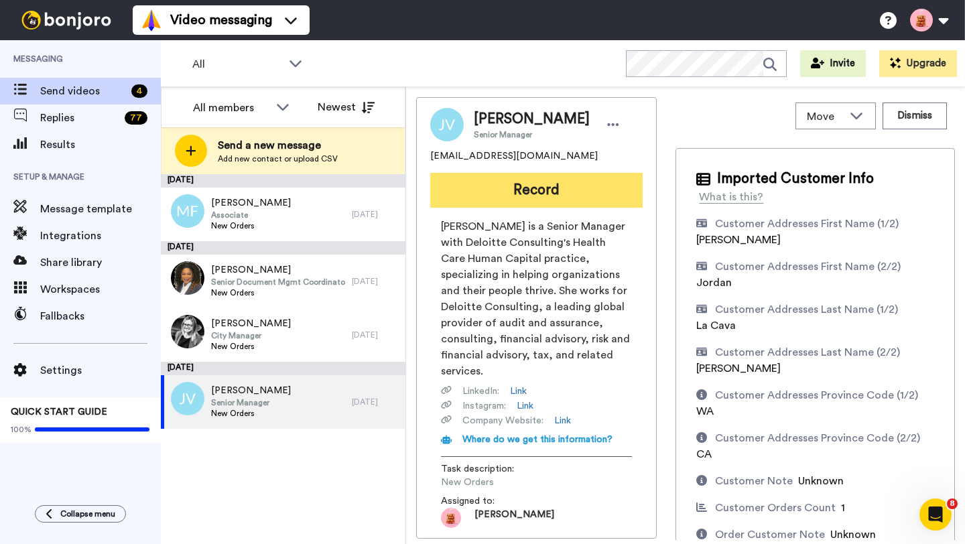
click at [536, 186] on button "Record" at bounding box center [536, 190] width 212 height 35
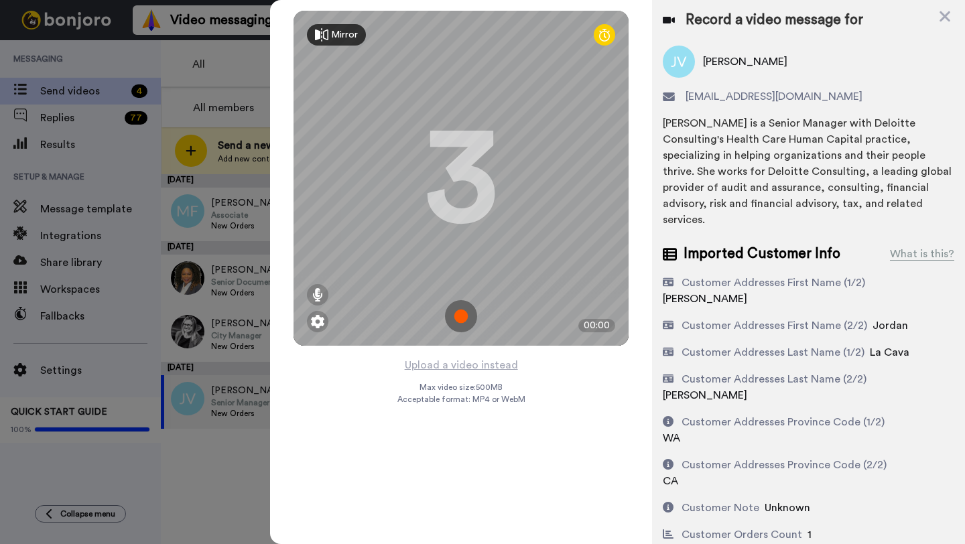
click at [464, 318] on img at bounding box center [461, 316] width 32 height 32
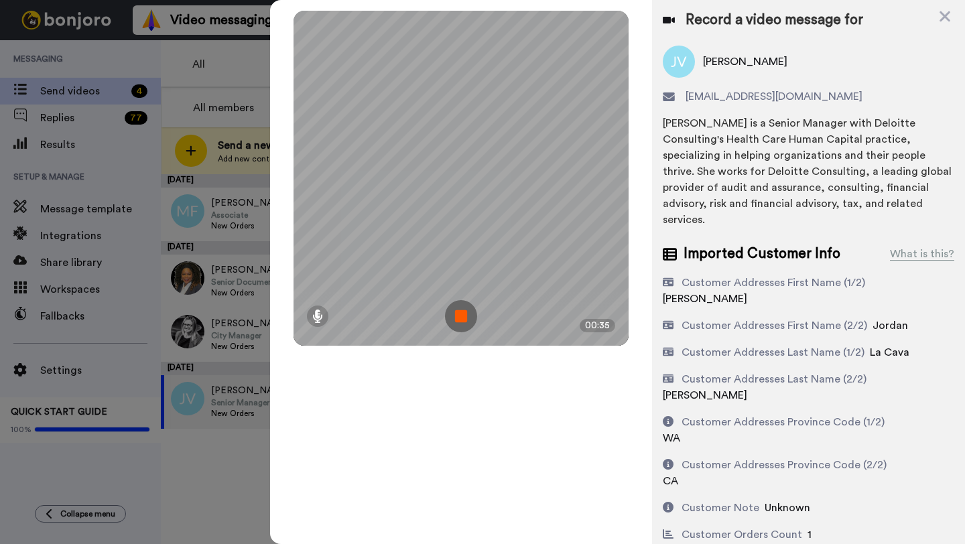
click at [461, 312] on img at bounding box center [461, 316] width 32 height 32
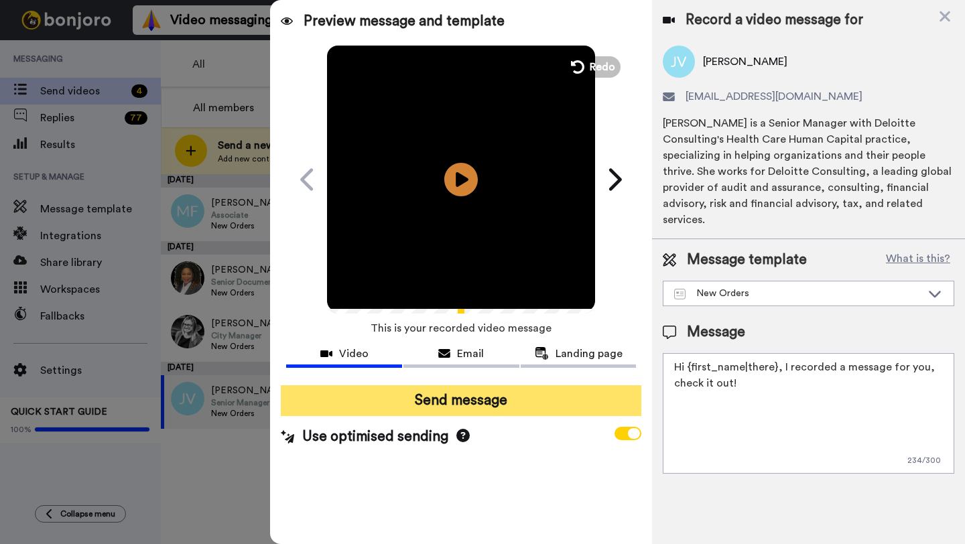
click at [411, 407] on button "Send message" at bounding box center [461, 400] width 361 height 31
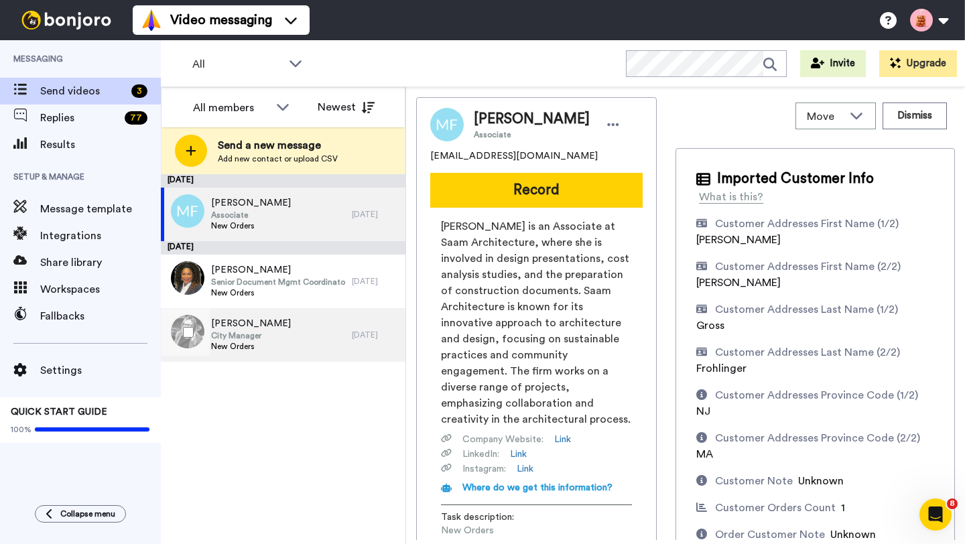
click at [271, 338] on div "Nicole Klauss City Manager New Orders" at bounding box center [256, 335] width 191 height 54
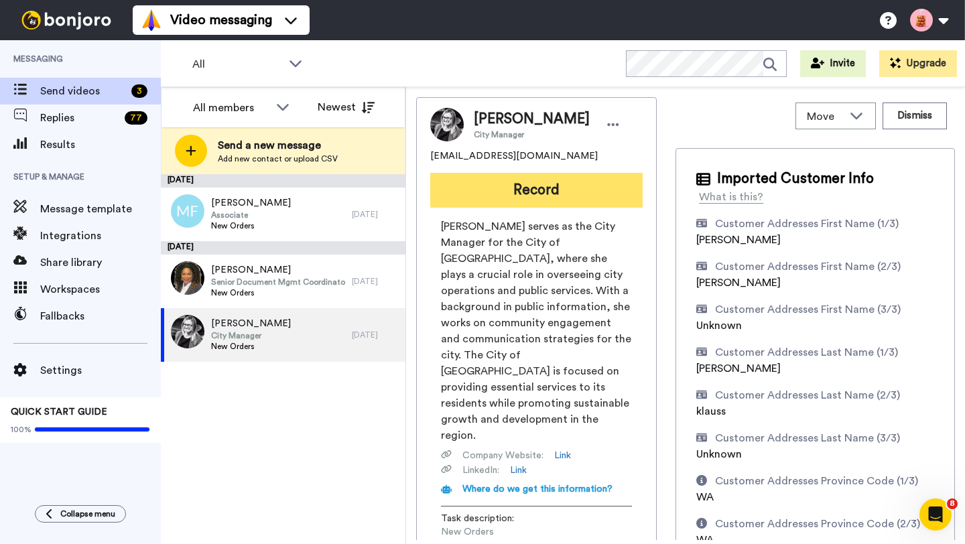
click at [532, 194] on button "Record" at bounding box center [536, 190] width 212 height 35
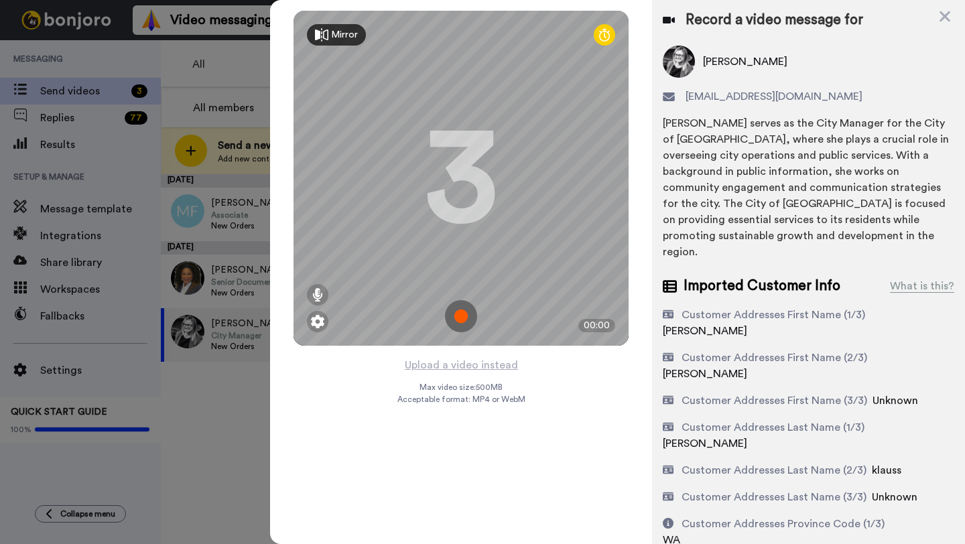
click at [463, 314] on img at bounding box center [461, 316] width 32 height 32
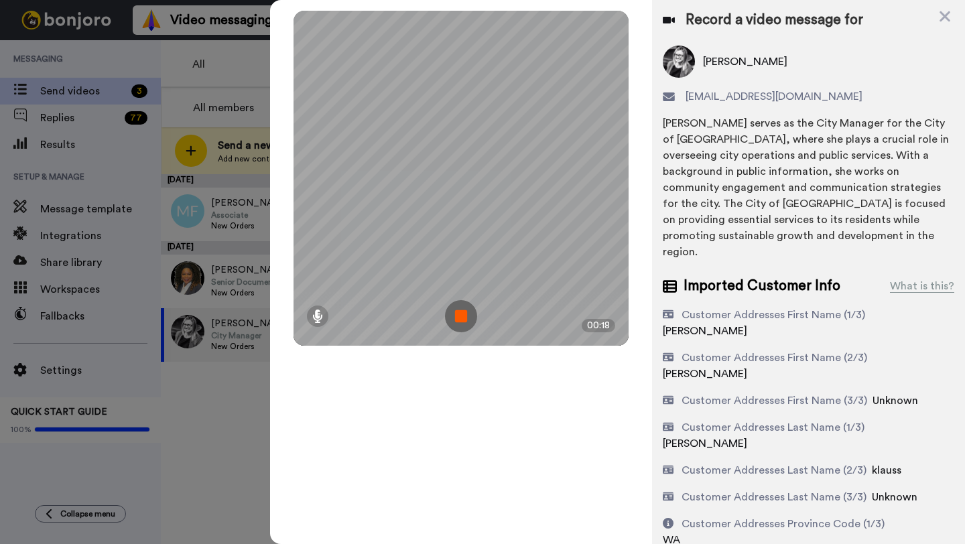
click at [467, 316] on img at bounding box center [461, 316] width 32 height 32
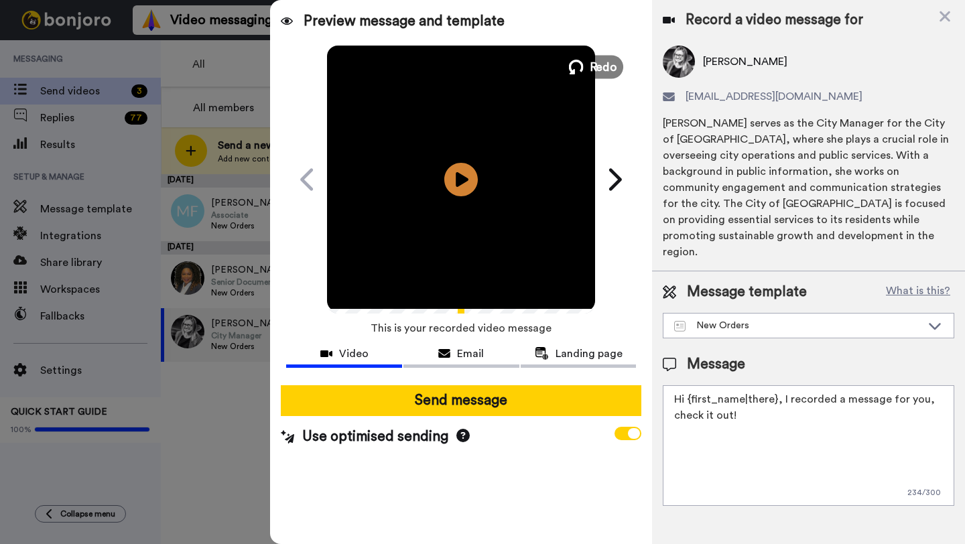
click at [594, 65] on span "Redo" at bounding box center [604, 66] width 28 height 17
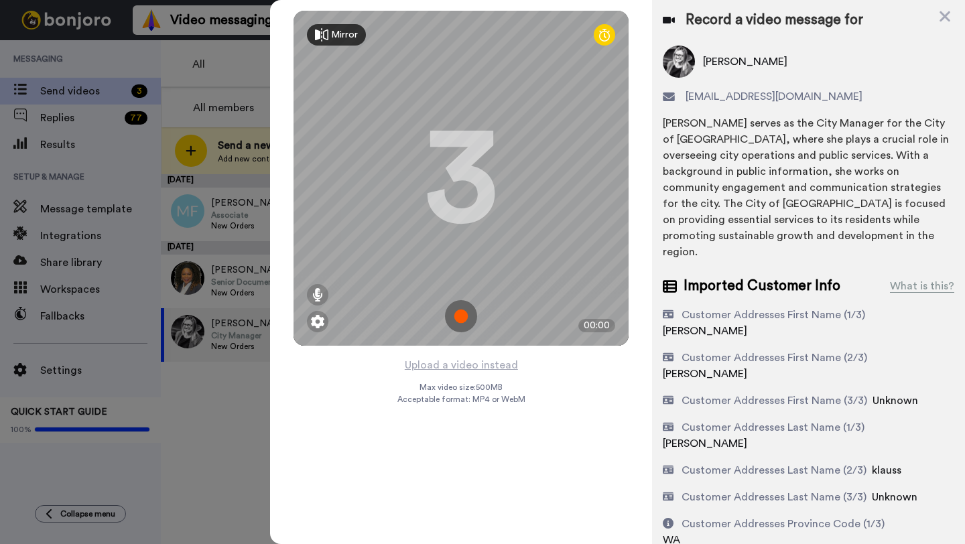
click at [460, 310] on img at bounding box center [461, 316] width 32 height 32
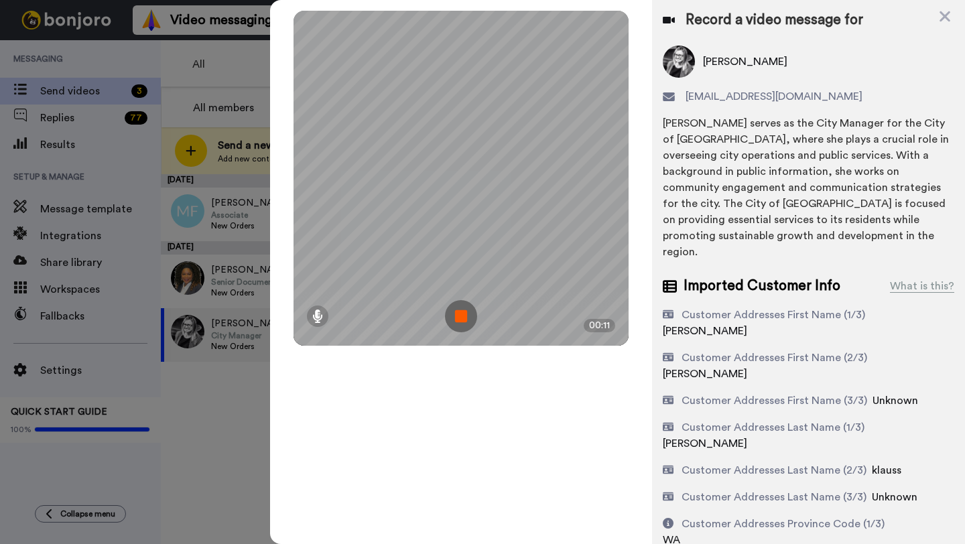
click at [461, 321] on img at bounding box center [461, 316] width 32 height 32
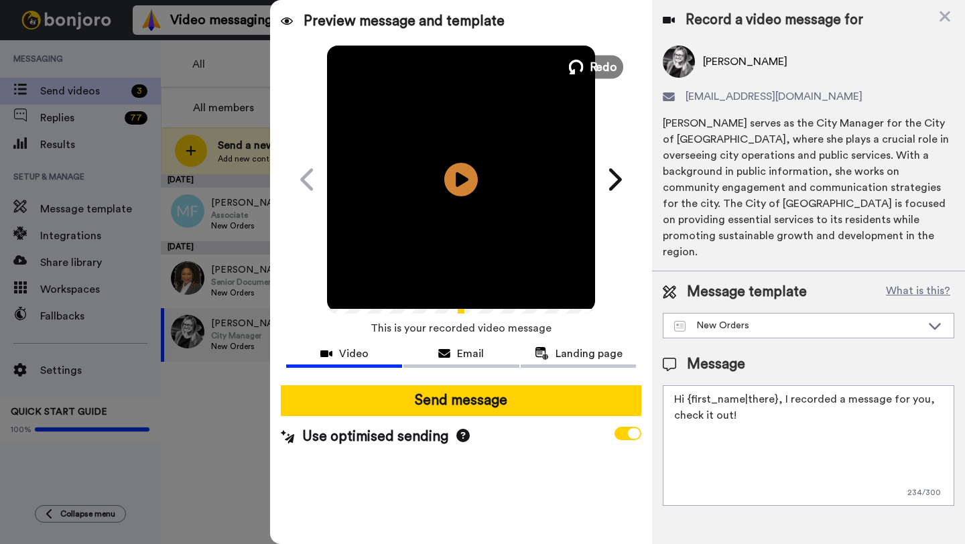
click at [595, 64] on span "Redo" at bounding box center [604, 66] width 28 height 17
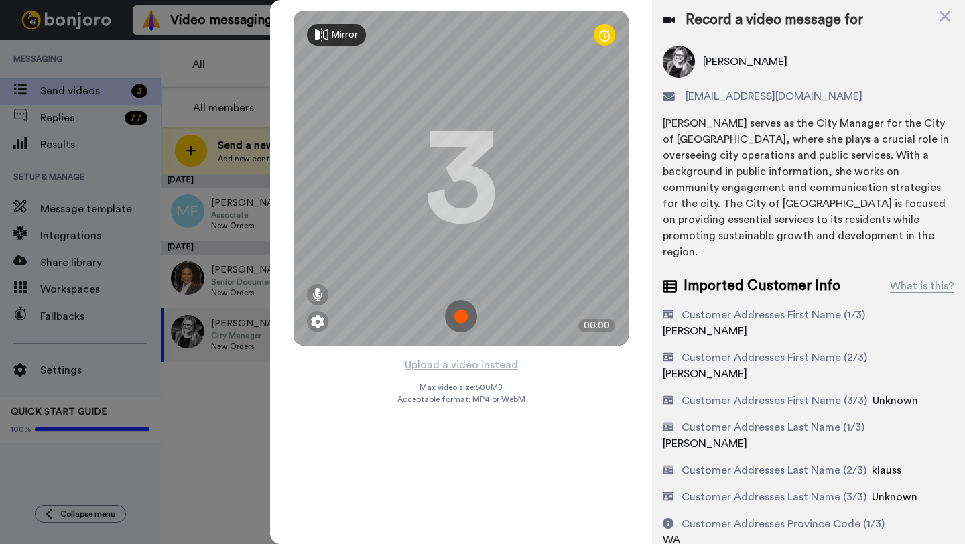
click at [463, 319] on img at bounding box center [461, 316] width 32 height 32
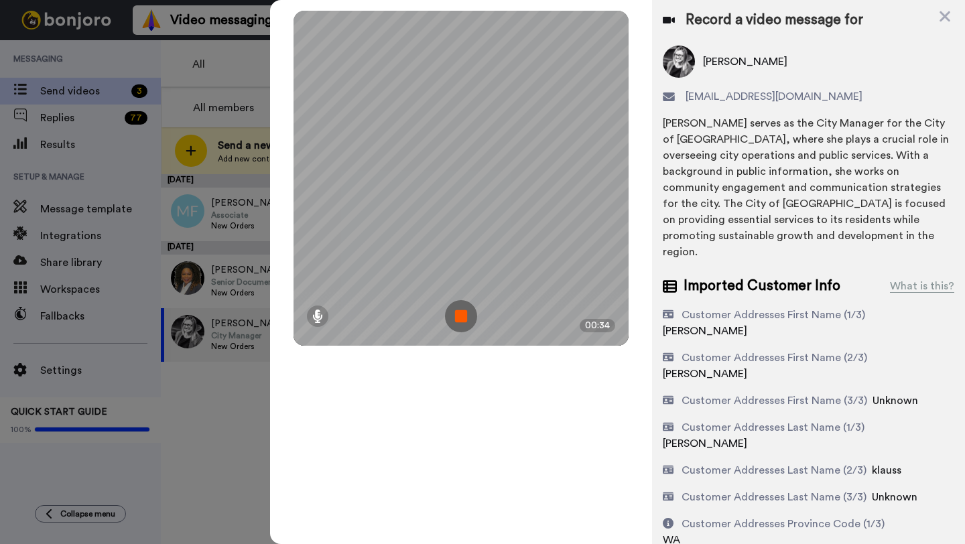
click at [469, 314] on img at bounding box center [461, 316] width 32 height 32
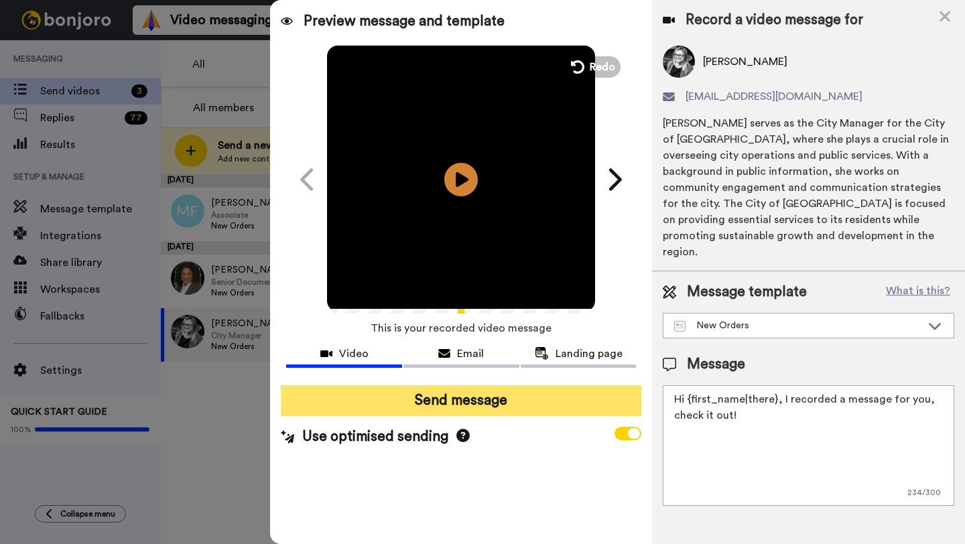
click at [426, 395] on button "Send message" at bounding box center [461, 400] width 361 height 31
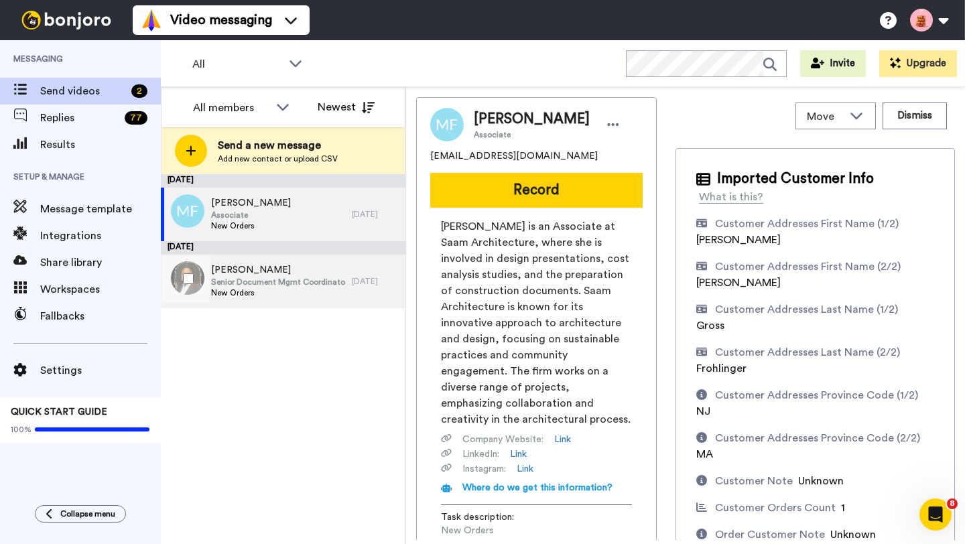
click at [255, 275] on span "[PERSON_NAME]" at bounding box center [278, 269] width 134 height 13
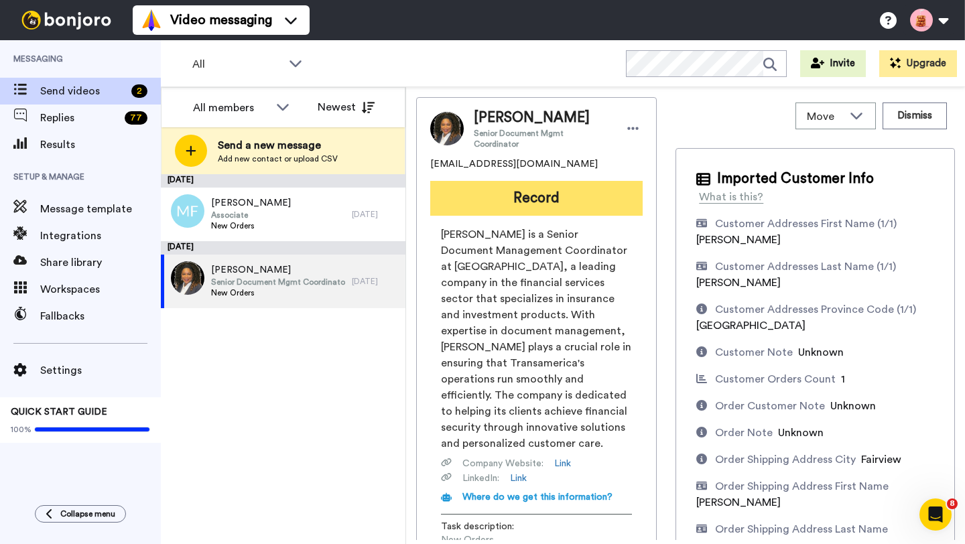
click at [572, 194] on button "Record" at bounding box center [536, 198] width 212 height 35
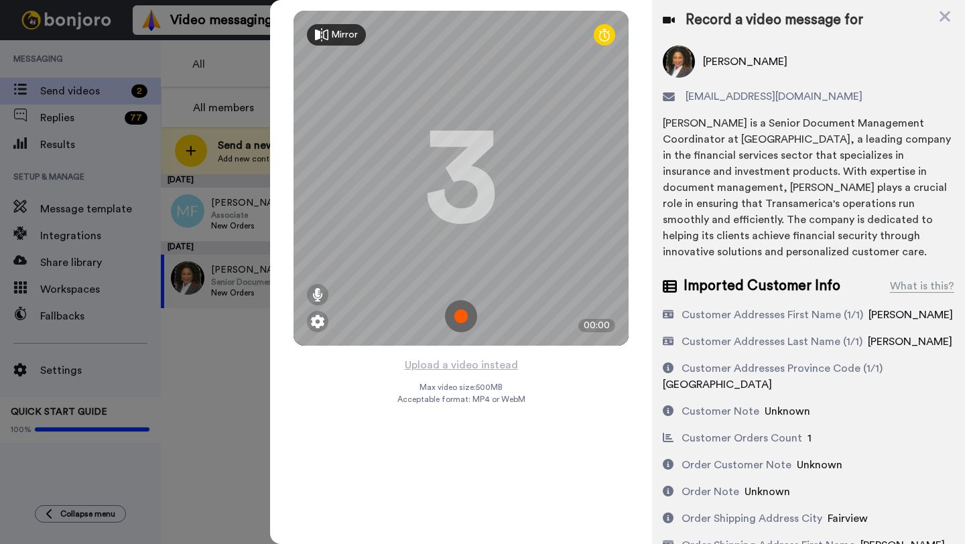
click at [459, 324] on img at bounding box center [461, 316] width 32 height 32
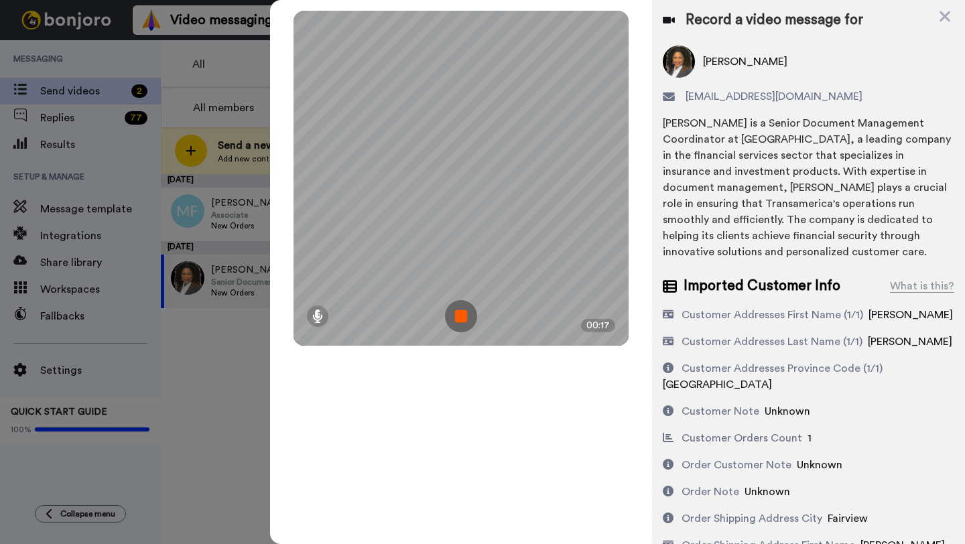
click at [460, 317] on img at bounding box center [461, 316] width 32 height 32
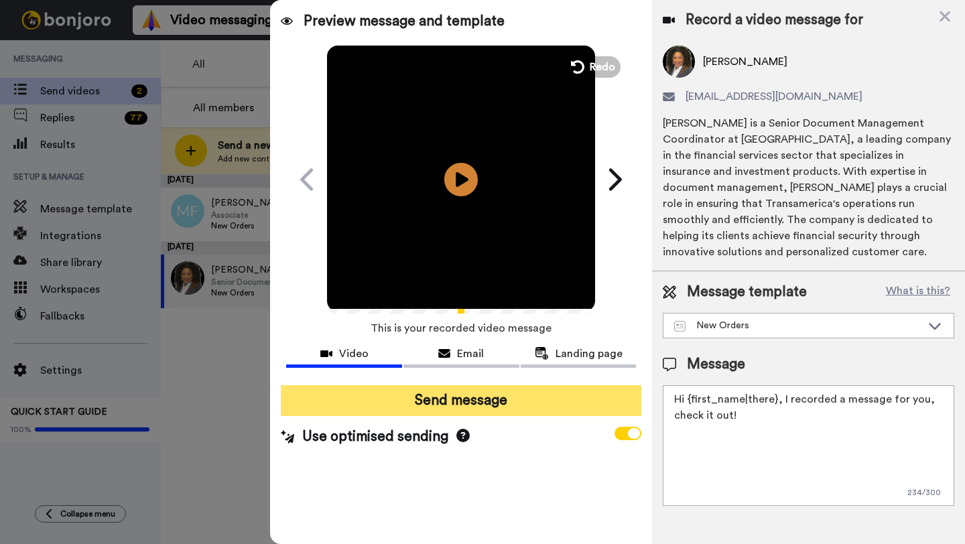
click at [503, 402] on button "Send message" at bounding box center [461, 400] width 361 height 31
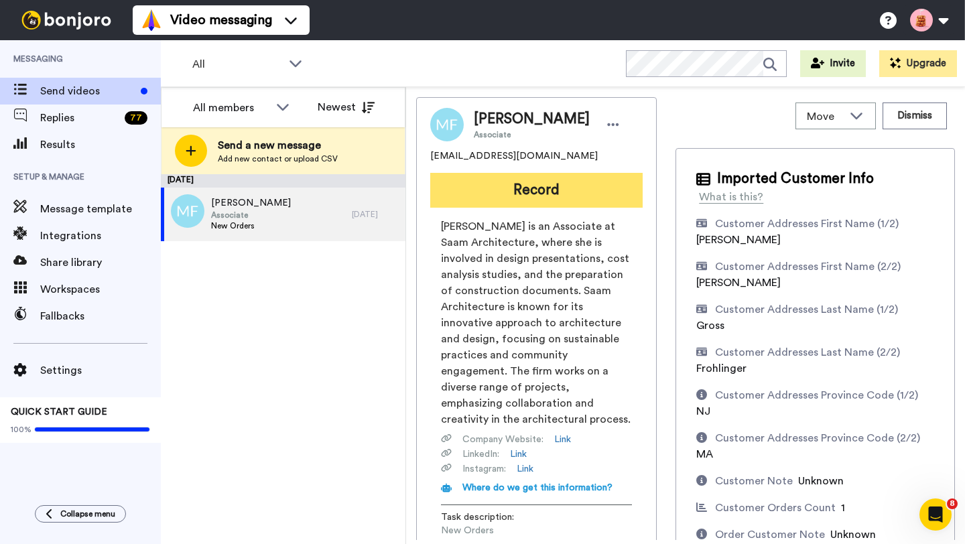
click at [560, 198] on button "Record" at bounding box center [536, 190] width 212 height 35
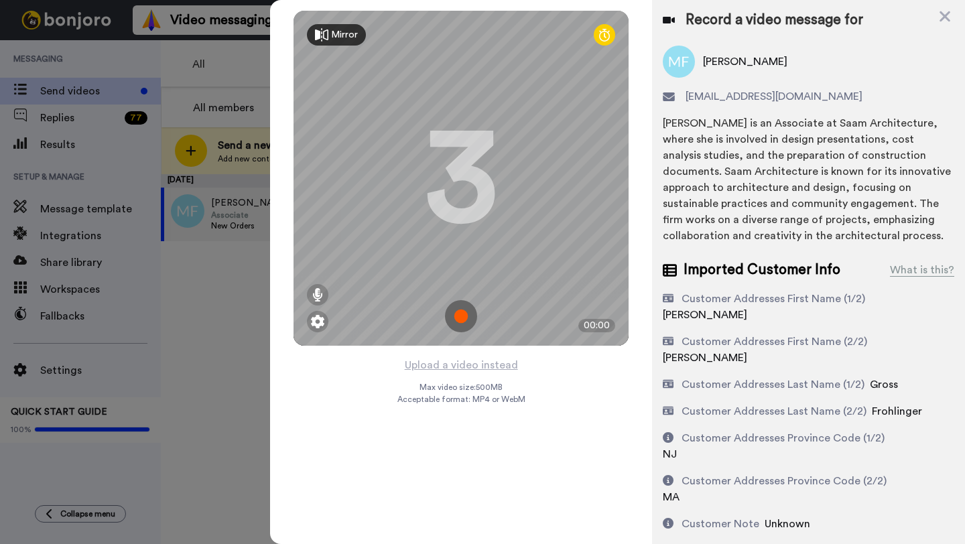
click at [459, 320] on img at bounding box center [461, 316] width 32 height 32
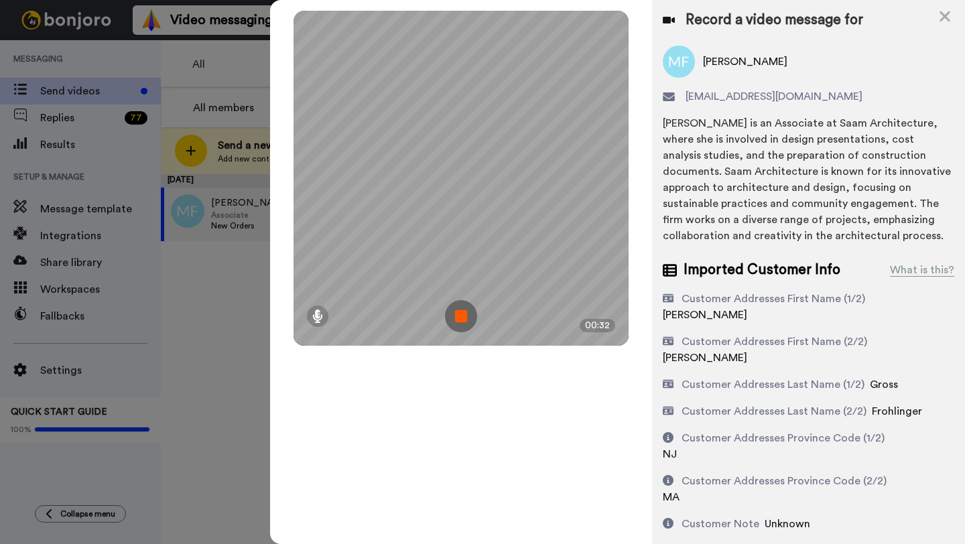
click at [471, 313] on img at bounding box center [461, 316] width 32 height 32
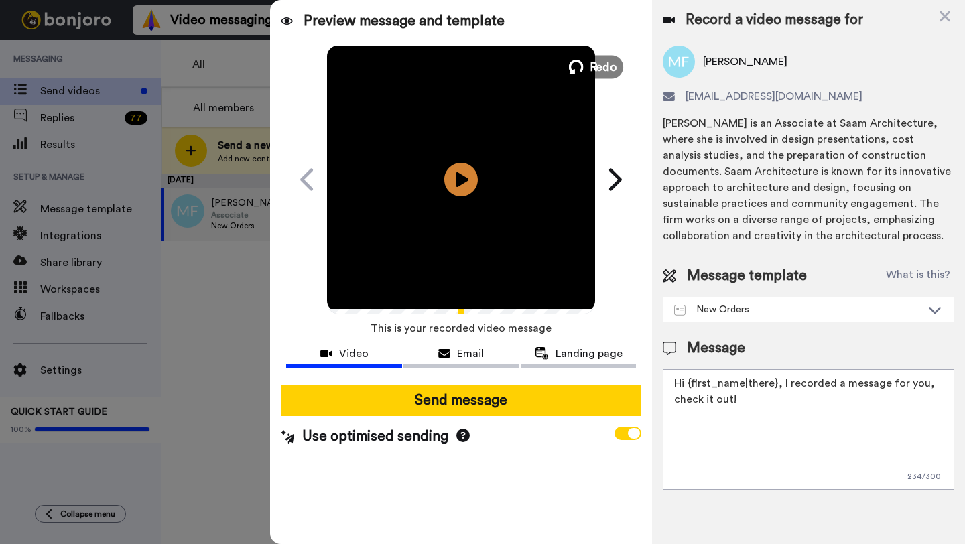
click at [599, 60] on span "Redo" at bounding box center [604, 66] width 28 height 17
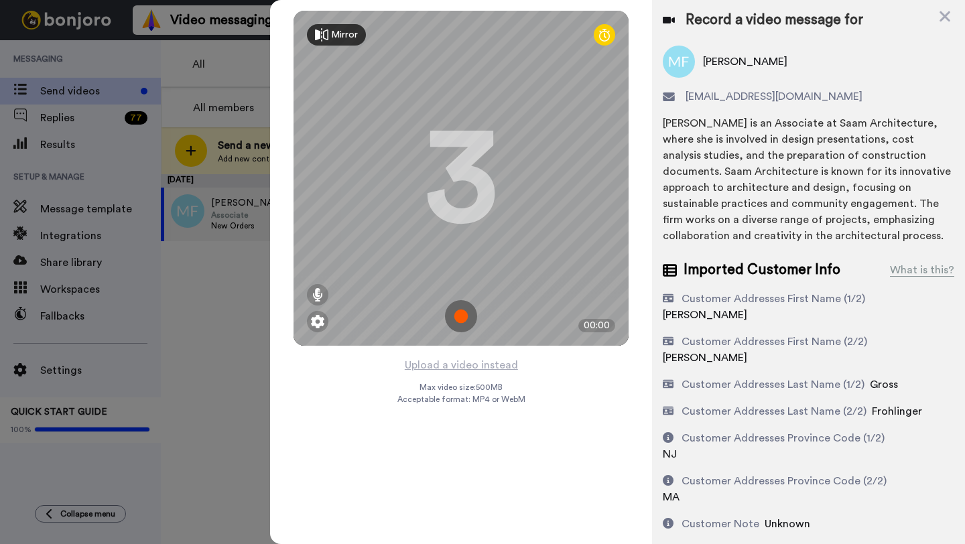
click at [466, 319] on img at bounding box center [461, 316] width 32 height 32
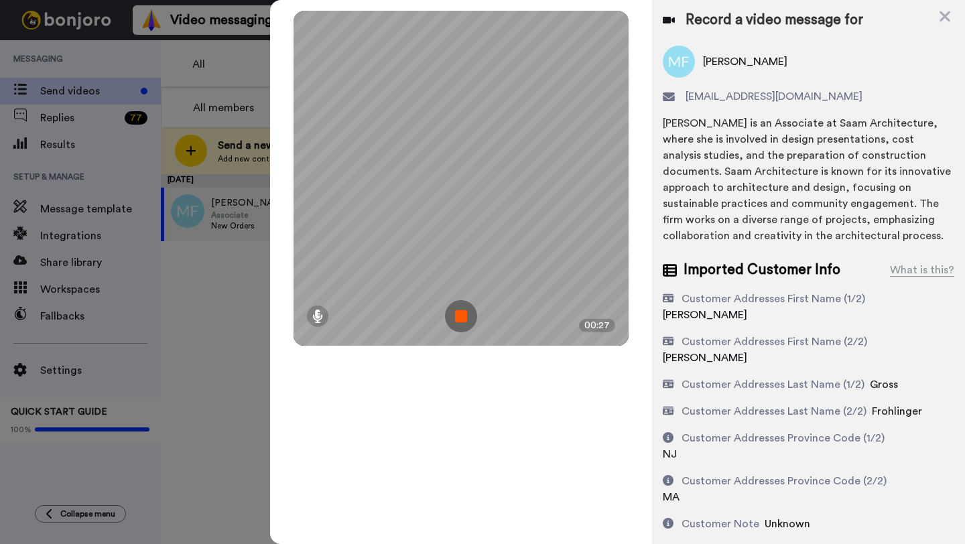
click at [465, 320] on img at bounding box center [461, 316] width 32 height 32
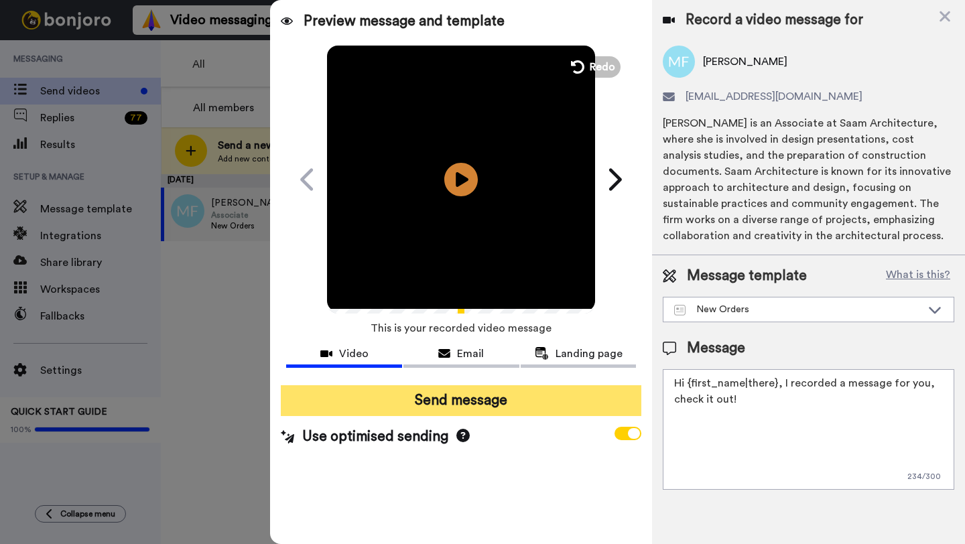
click at [436, 405] on button "Send message" at bounding box center [461, 400] width 361 height 31
